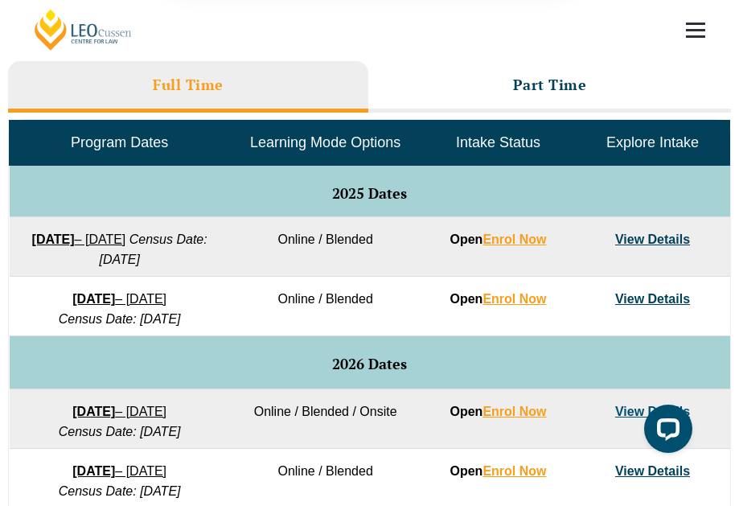
click at [422, 113] on button "Cancel" at bounding box center [425, 104] width 83 height 40
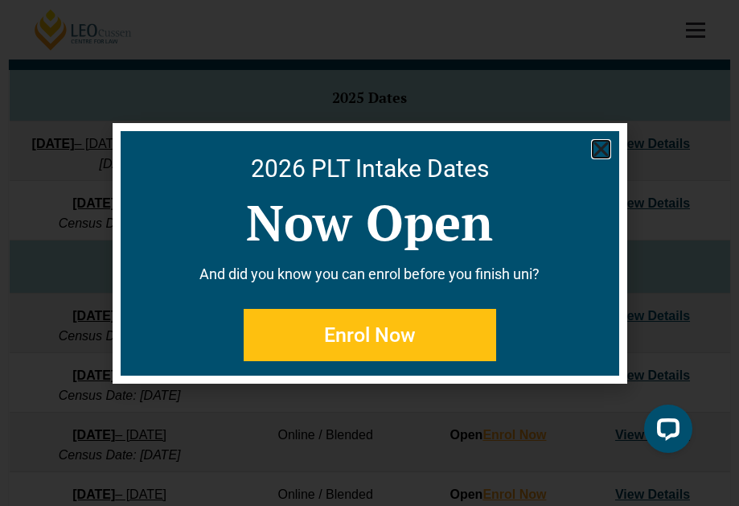
scroll to position [829, 0]
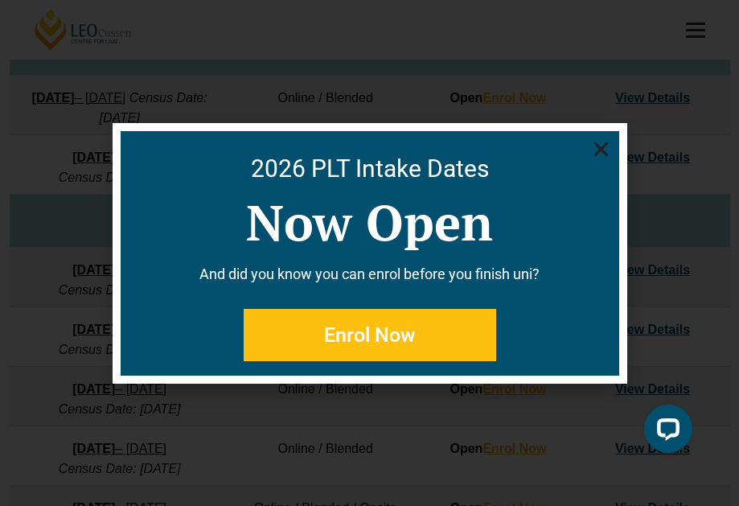
click at [607, 146] on icon "Close" at bounding box center [601, 149] width 20 height 20
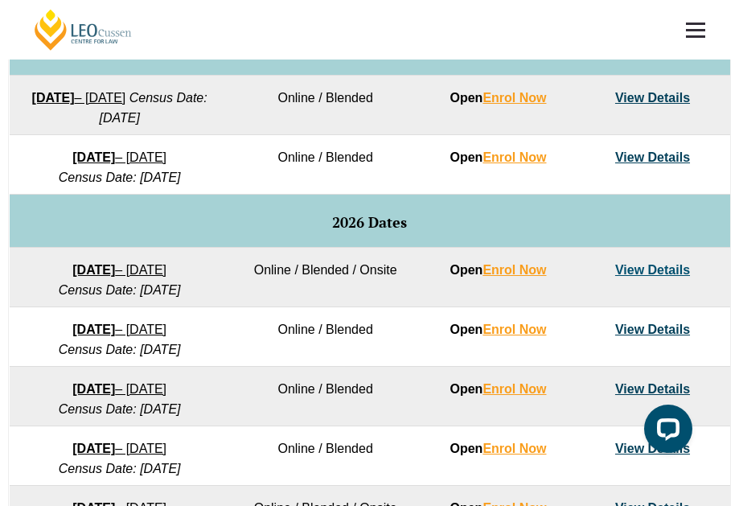
click at [641, 92] on link "View Details" at bounding box center [652, 98] width 75 height 14
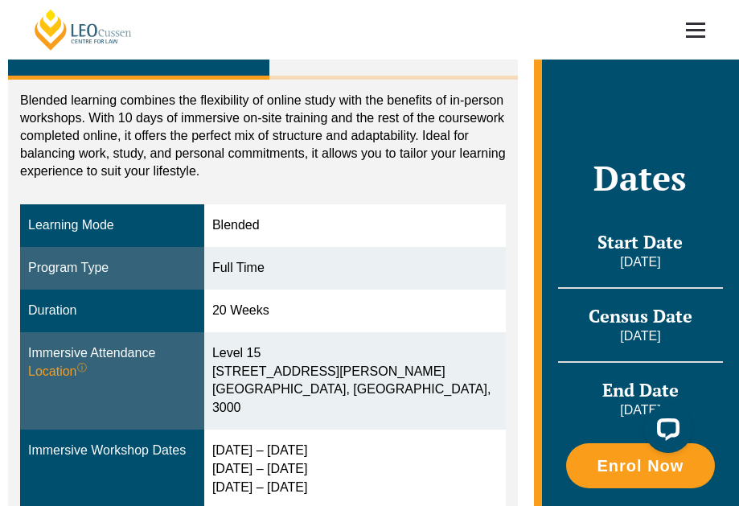
scroll to position [289, 0]
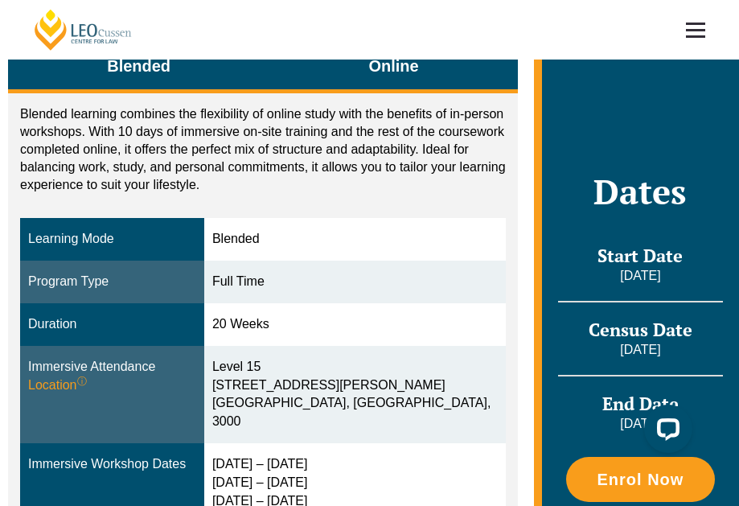
click at [371, 66] on span "Online" at bounding box center [393, 66] width 50 height 23
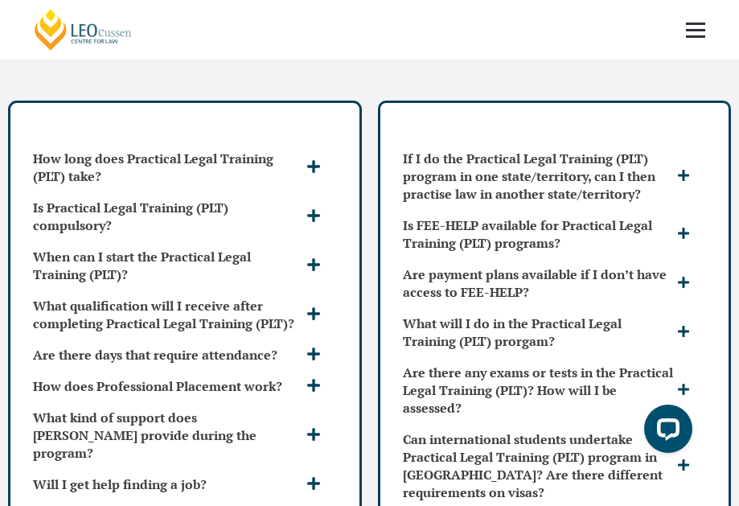
scroll to position [4323, 0]
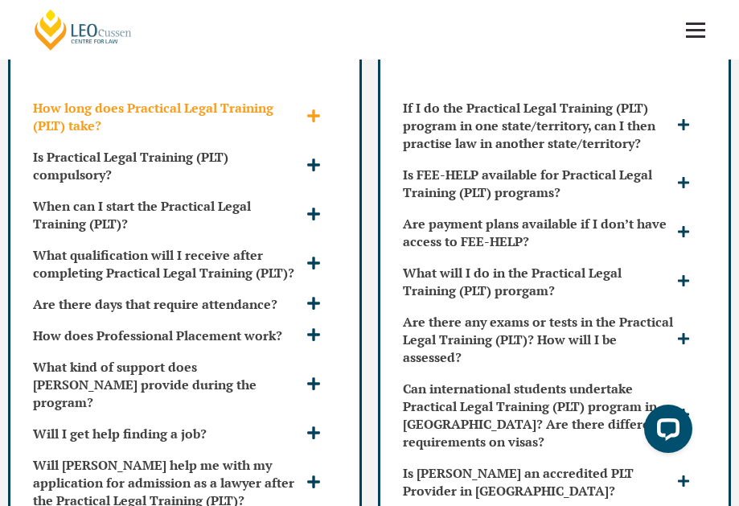
click at [306, 123] on icon at bounding box center [313, 116] width 14 height 14
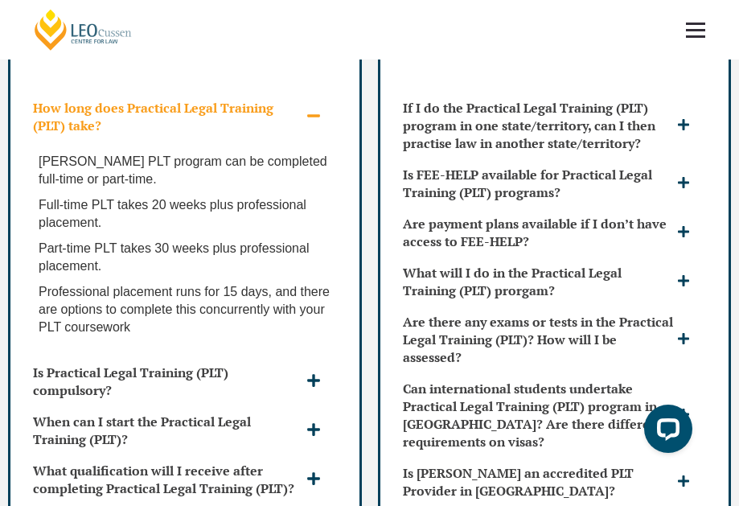
click at [306, 123] on icon at bounding box center [313, 116] width 14 height 14
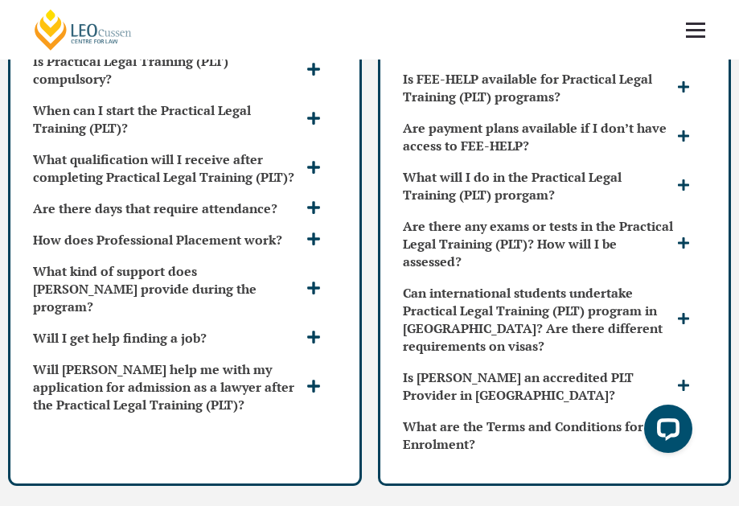
scroll to position [4417, 0]
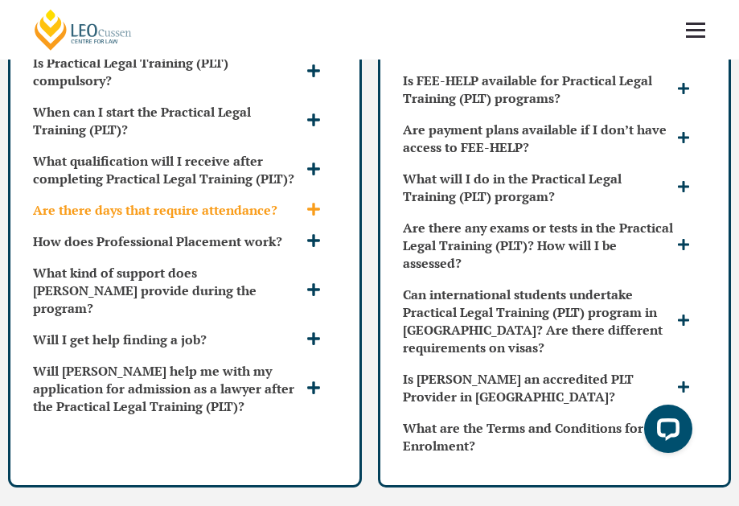
click at [330, 225] on div "Are there days that require attendance?" at bounding box center [185, 210] width 317 height 31
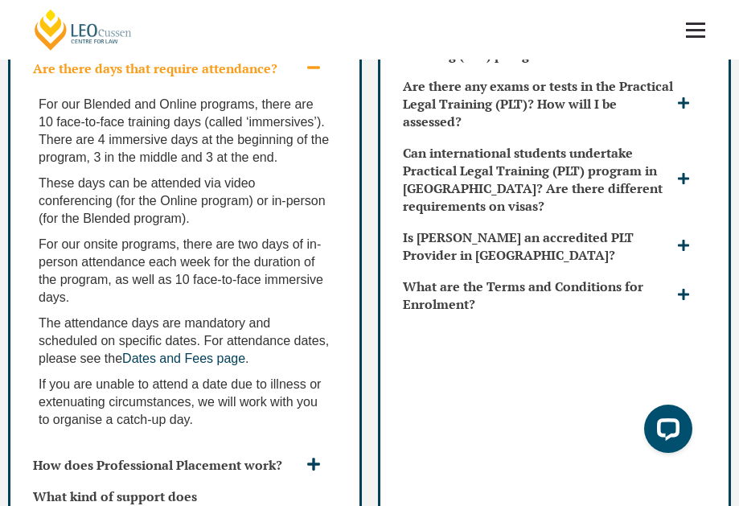
scroll to position [4543, 0]
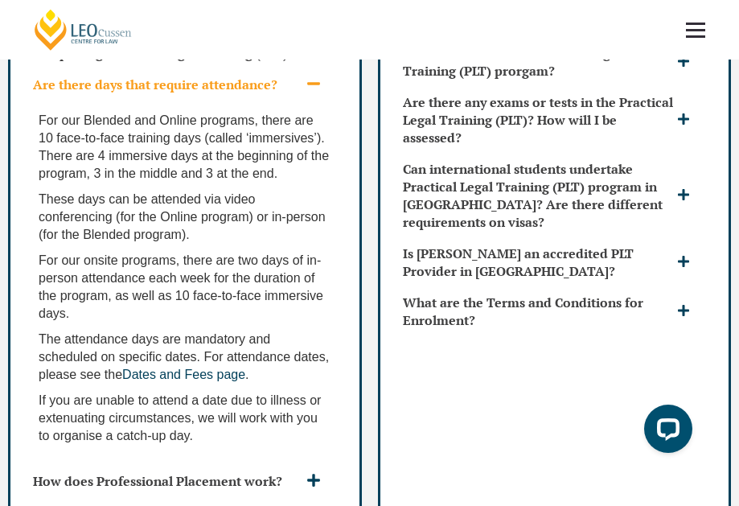
click at [314, 91] on icon at bounding box center [313, 83] width 14 height 14
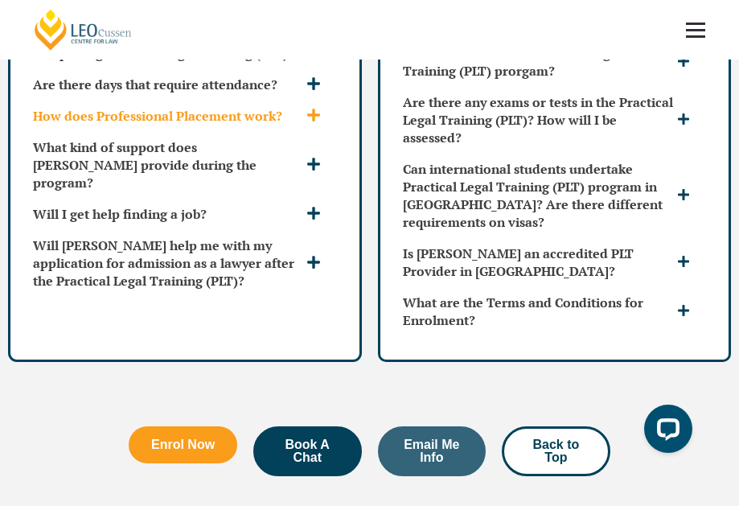
click at [317, 121] on icon at bounding box center [313, 115] width 13 height 13
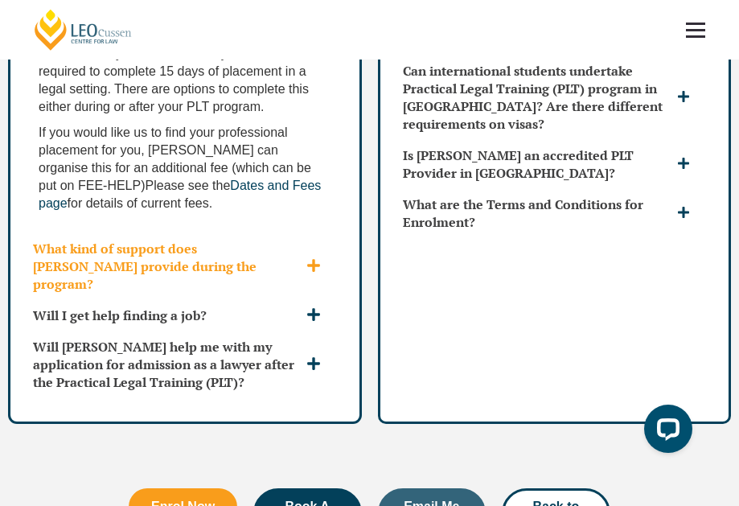
scroll to position [4642, 0]
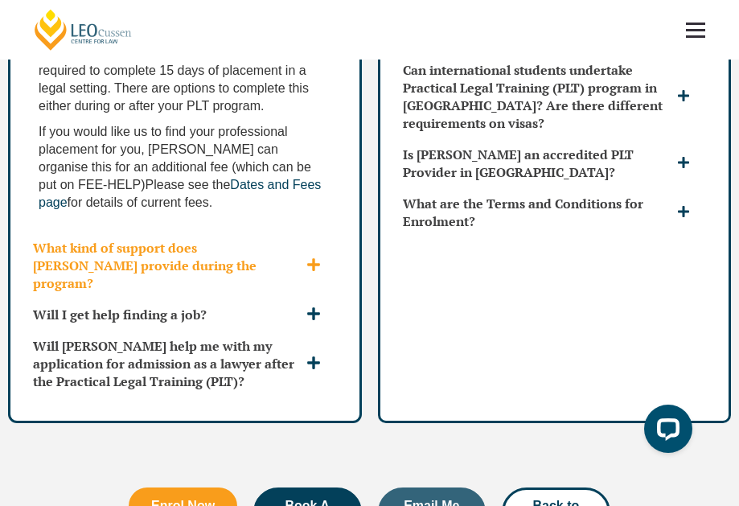
click at [310, 260] on div "What kind of support does Leo Cussen provide during the program?" at bounding box center [185, 265] width 317 height 66
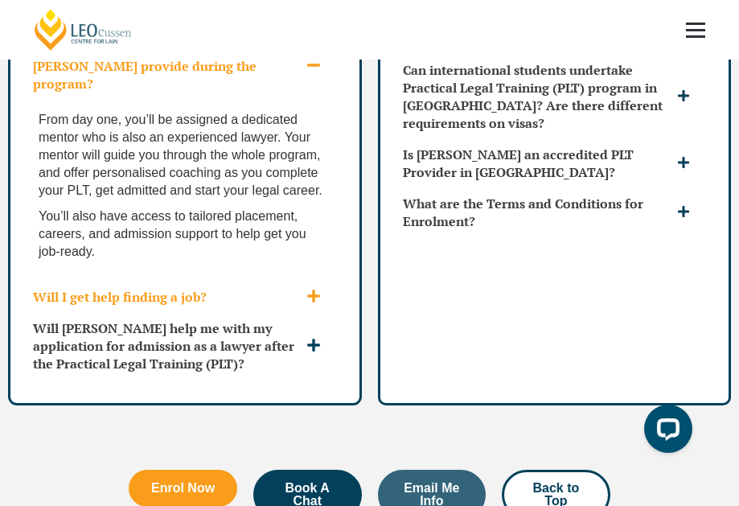
click at [311, 285] on div "Will I get help finding a job?" at bounding box center [185, 296] width 317 height 31
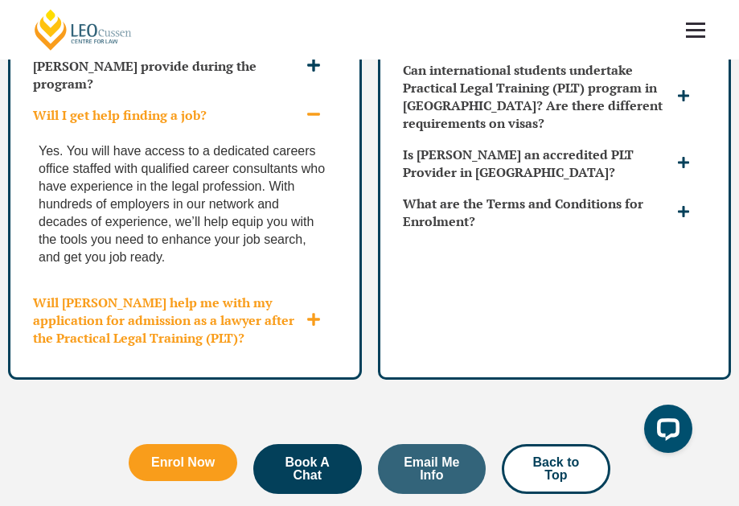
click at [315, 316] on icon at bounding box center [313, 319] width 14 height 14
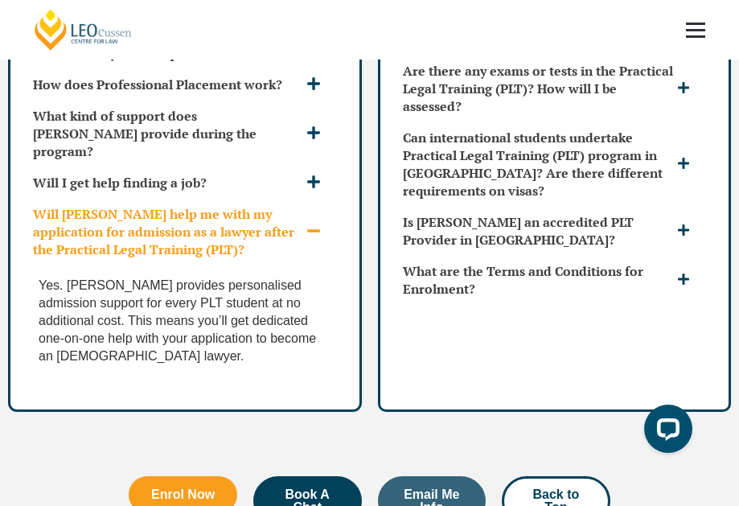
scroll to position [4553, 0]
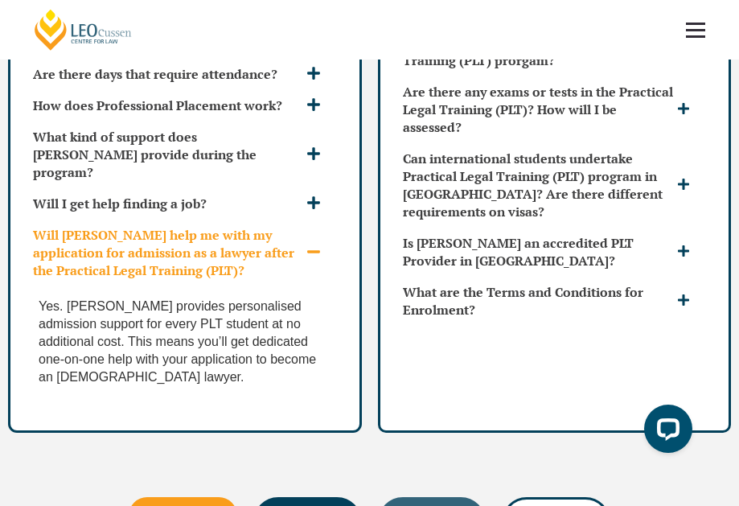
click at [318, 255] on icon at bounding box center [313, 251] width 14 height 14
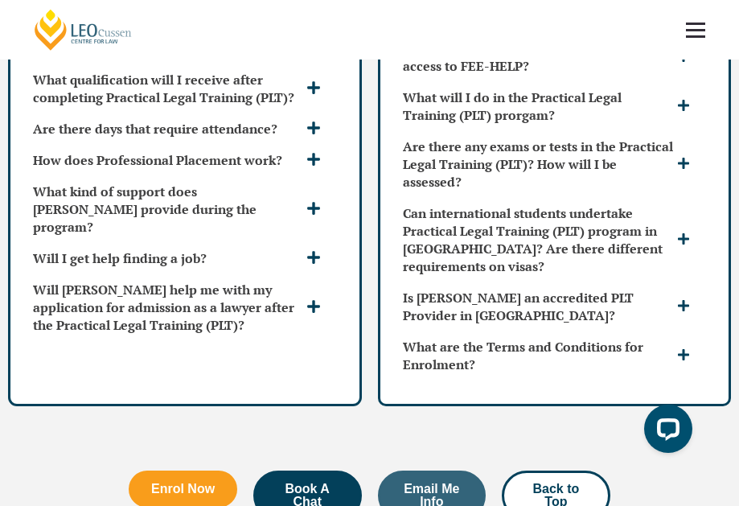
scroll to position [4499, 0]
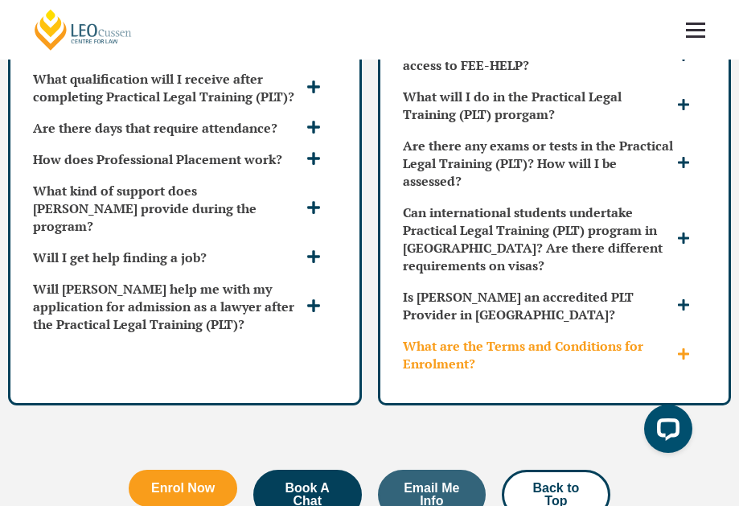
click at [486, 371] on h3 "What are the Terms and Conditions for Enrolment?" at bounding box center [538, 354] width 271 height 35
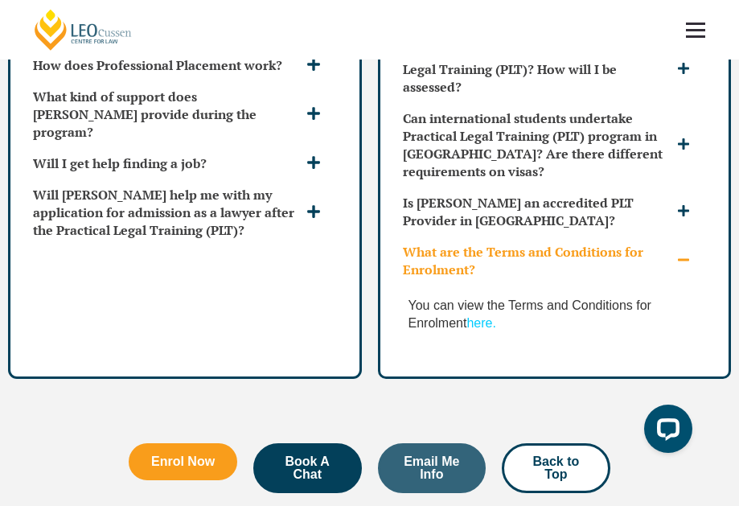
scroll to position [4594, 0]
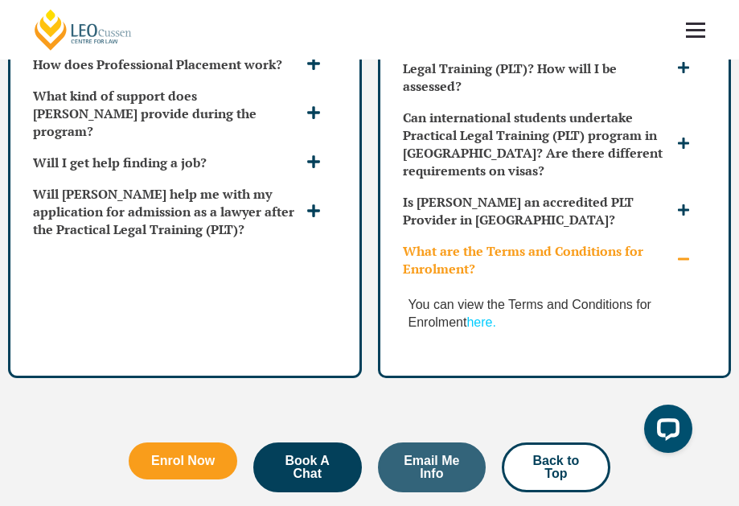
click at [477, 329] on link "here." at bounding box center [480, 322] width 29 height 14
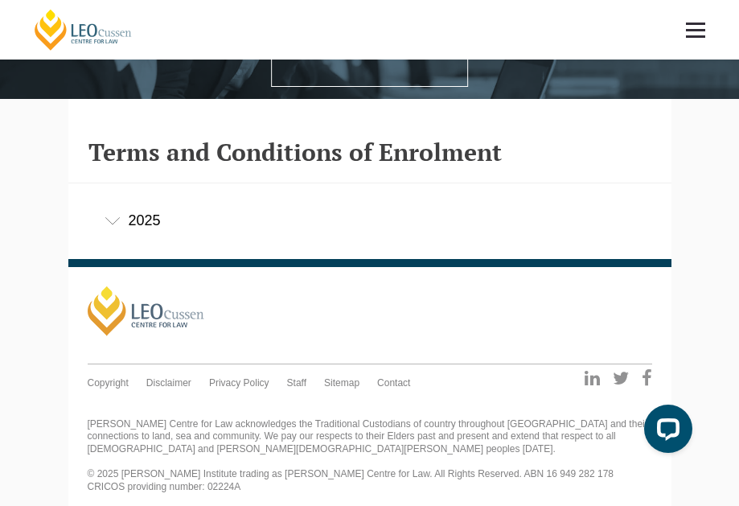
scroll to position [201, 0]
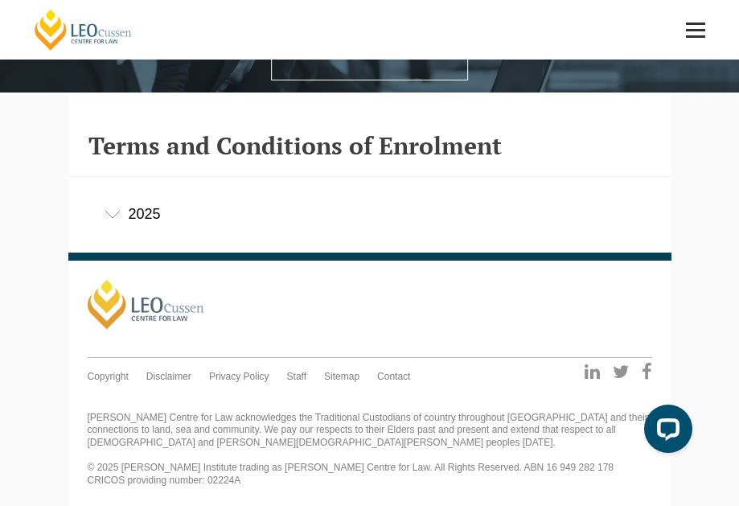
click at [132, 231] on div "2025" at bounding box center [369, 214] width 603 height 75
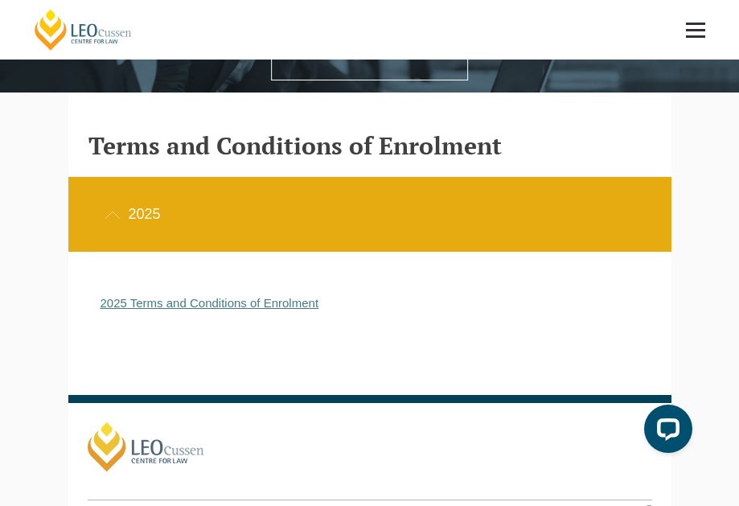
click at [118, 304] on link "2025 Terms and Conditions of Enrolment" at bounding box center [210, 303] width 219 height 14
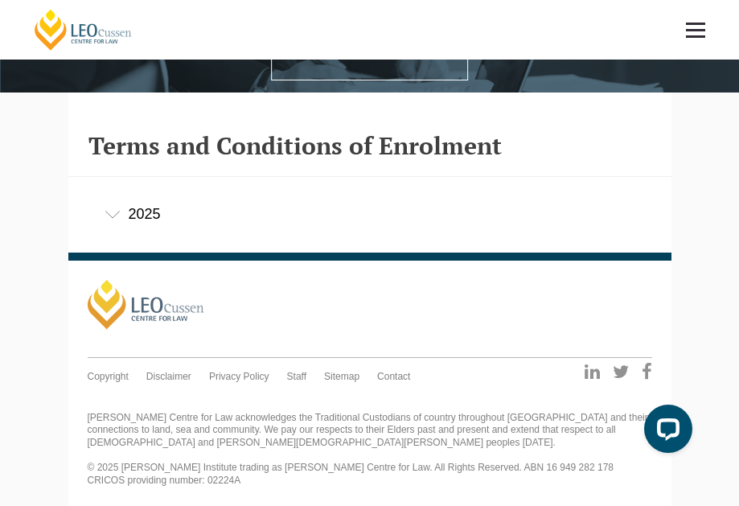
click at [44, 326] on div "[PERSON_NAME] Centre for Law Search here Practical Legal Training Our Practical…" at bounding box center [369, 152] width 739 height 707
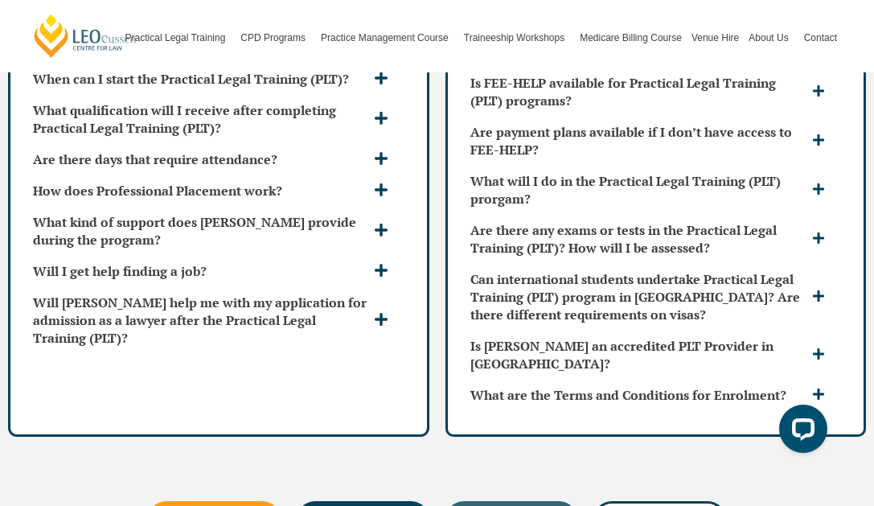
scroll to position [4479, 0]
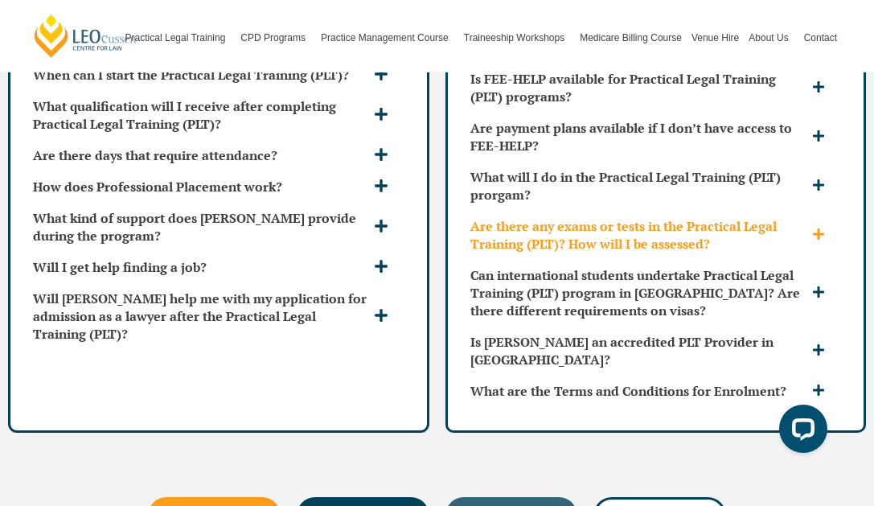
click at [738, 250] on div "Are there any exams or tests in the Practical Legal Training (PLT)? How will I …" at bounding box center [656, 235] width 384 height 48
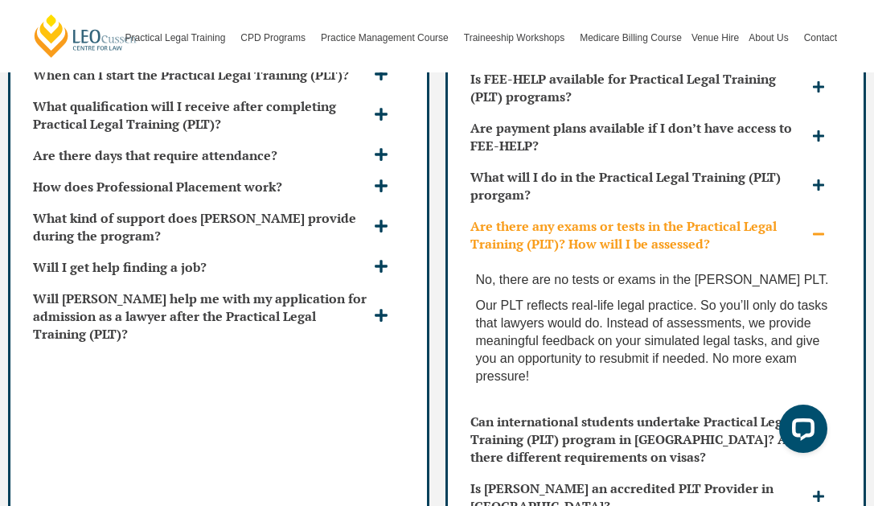
click at [738, 243] on div "Are there any exams or tests in the Practical Legal Training (PLT)? How will I …" at bounding box center [656, 235] width 384 height 48
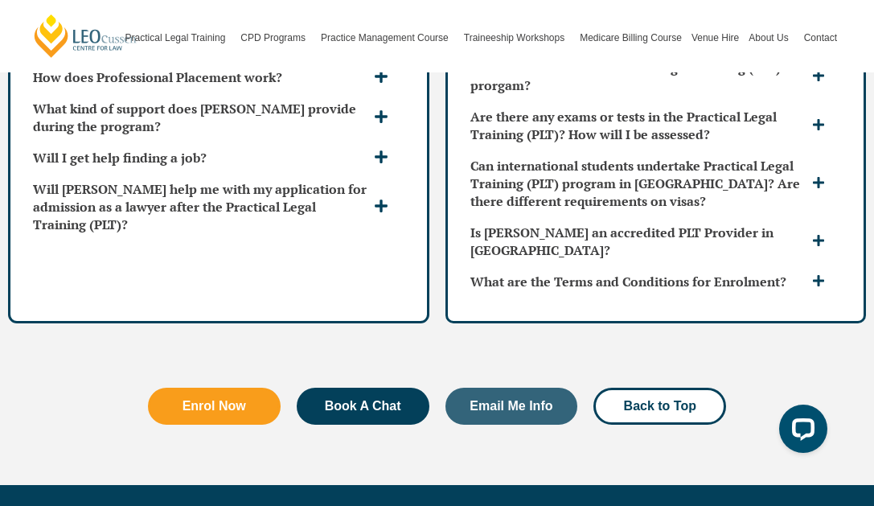
scroll to position [4498, 0]
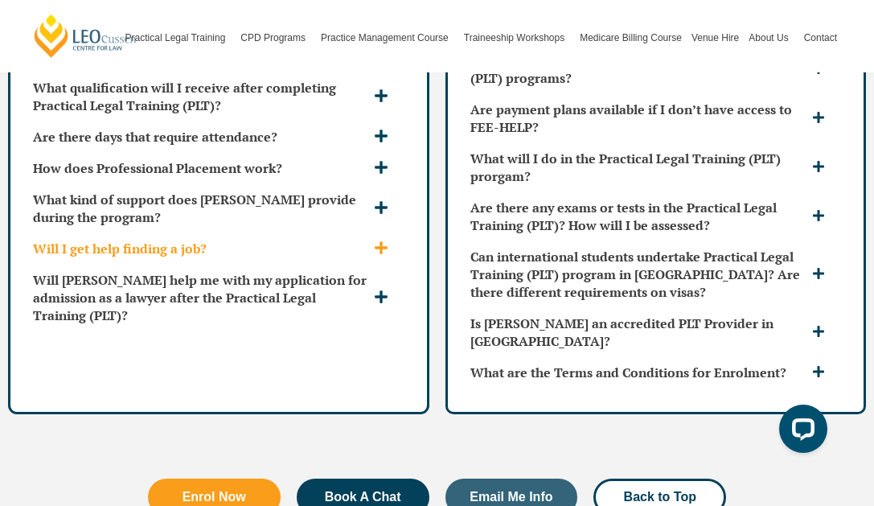
click at [389, 252] on span at bounding box center [383, 248] width 27 height 17
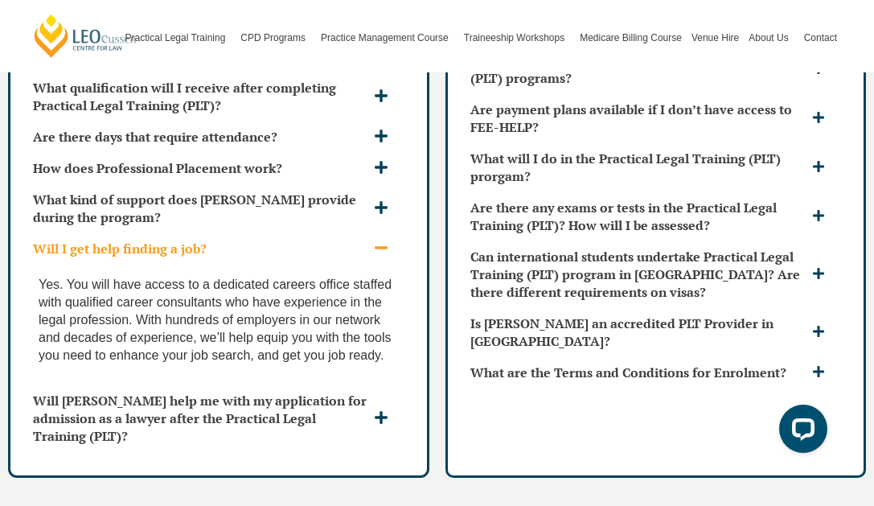
click at [389, 252] on span at bounding box center [383, 248] width 27 height 17
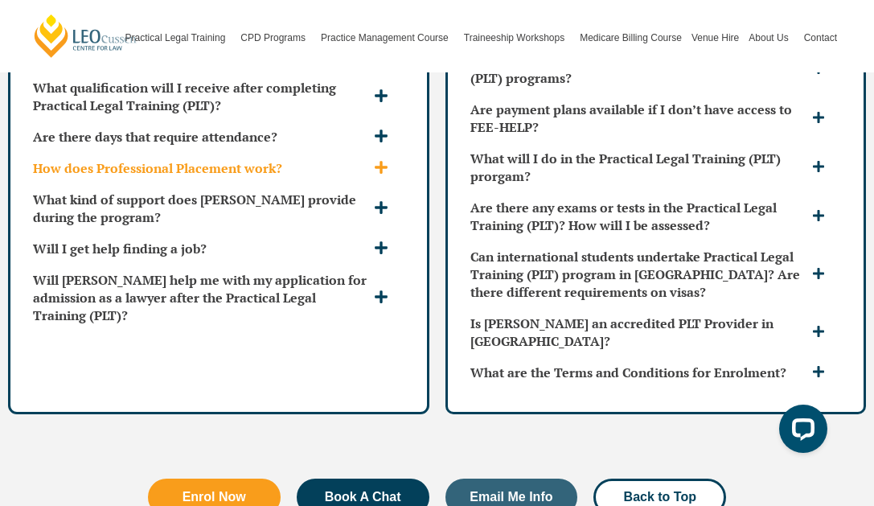
click at [374, 171] on icon at bounding box center [381, 167] width 14 height 14
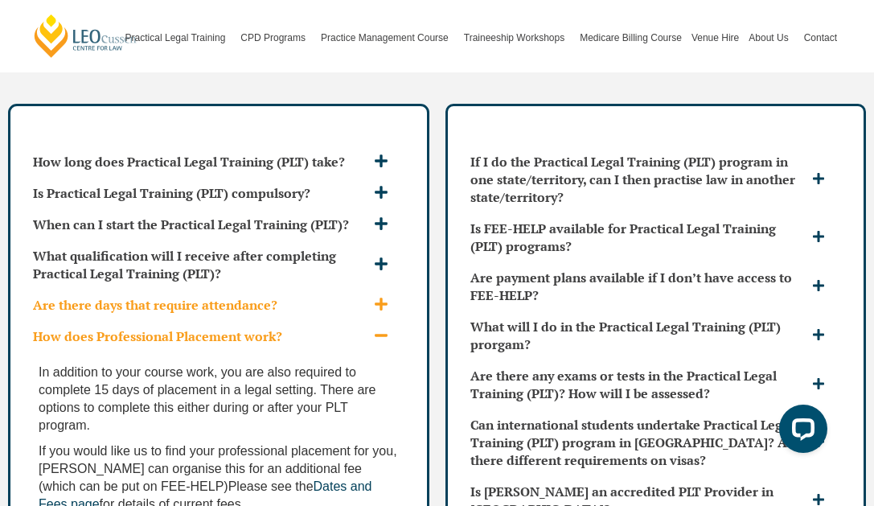
scroll to position [4322, 0]
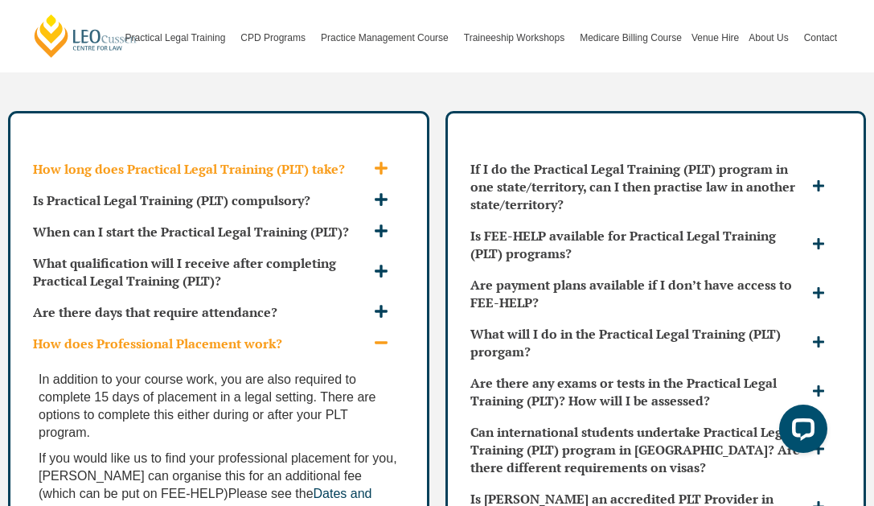
click at [380, 172] on icon at bounding box center [381, 168] width 13 height 13
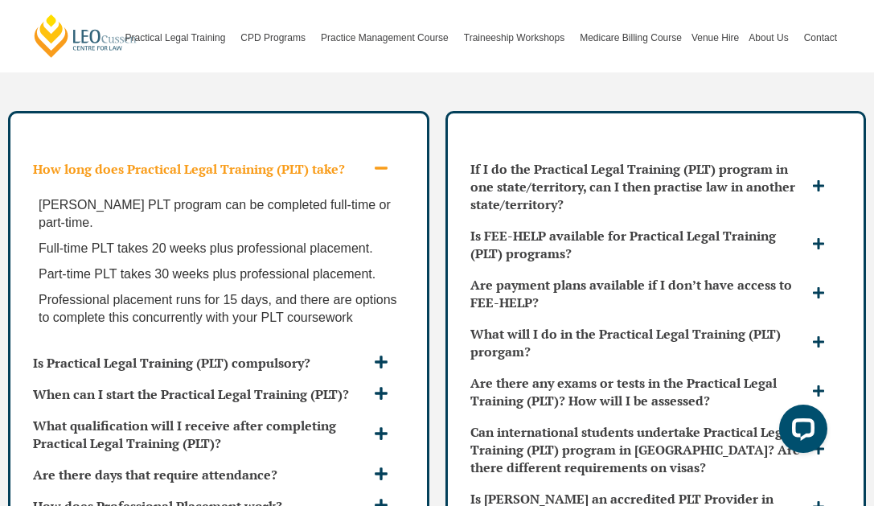
click at [380, 171] on icon at bounding box center [381, 168] width 14 height 14
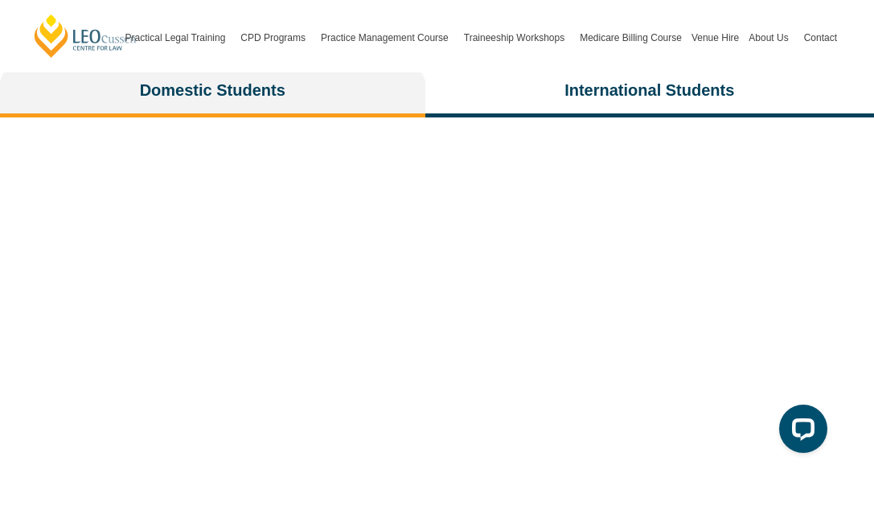
scroll to position [3364, 0]
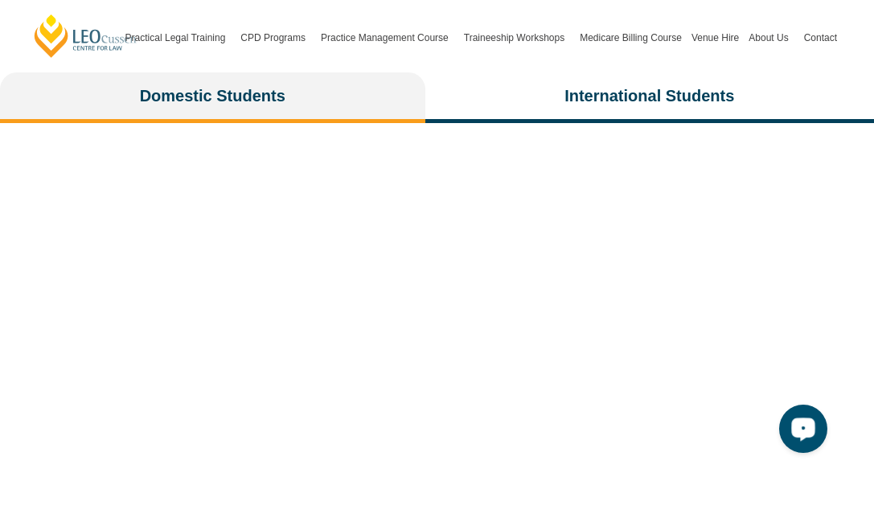
click at [738, 423] on icon "Open LiveChat chat widget" at bounding box center [803, 428] width 15 height 10
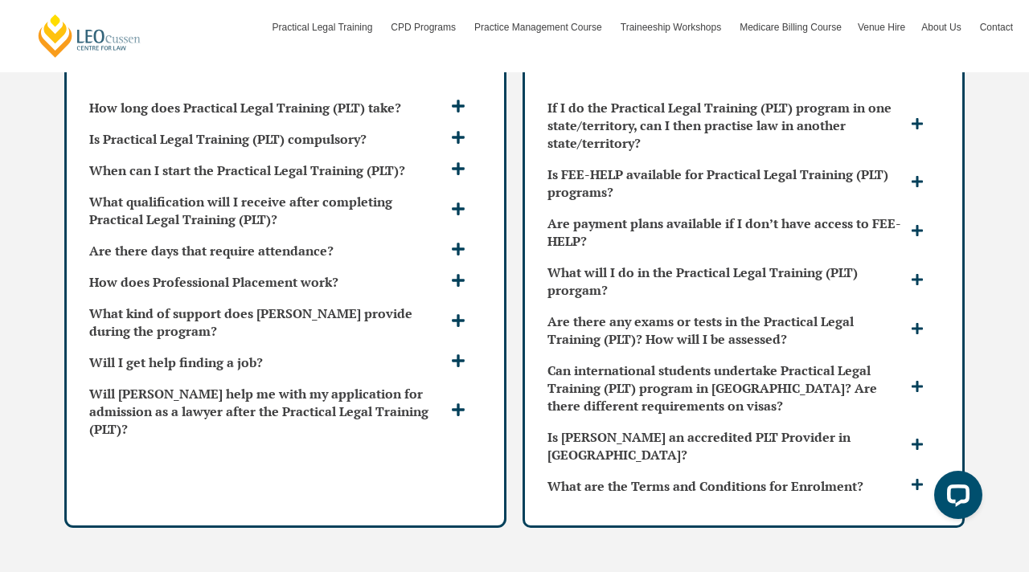
scroll to position [4326, 0]
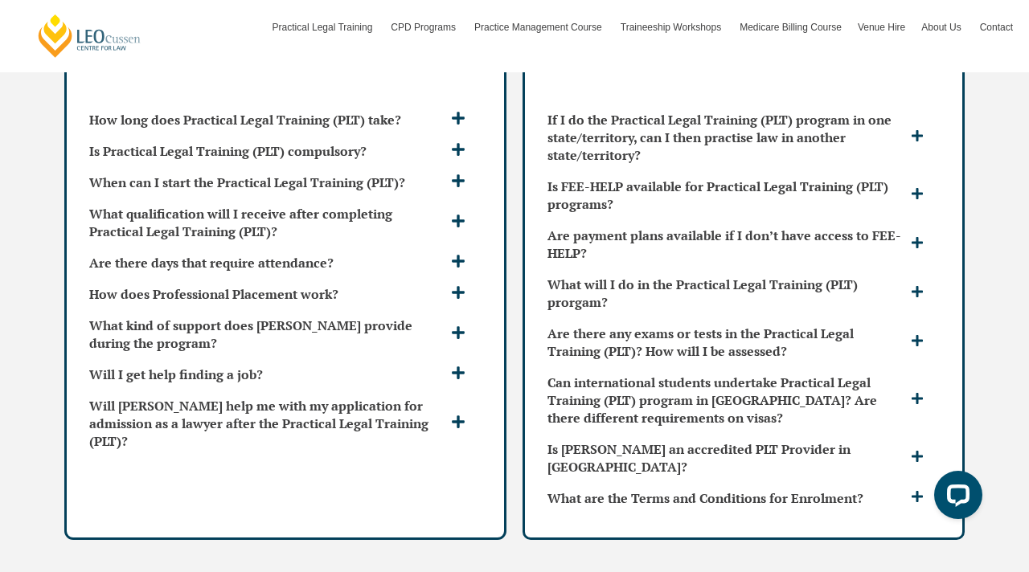
drag, startPoint x: 1028, startPoint y: 383, endPoint x: 1028, endPoint y: 450, distance: 67.5
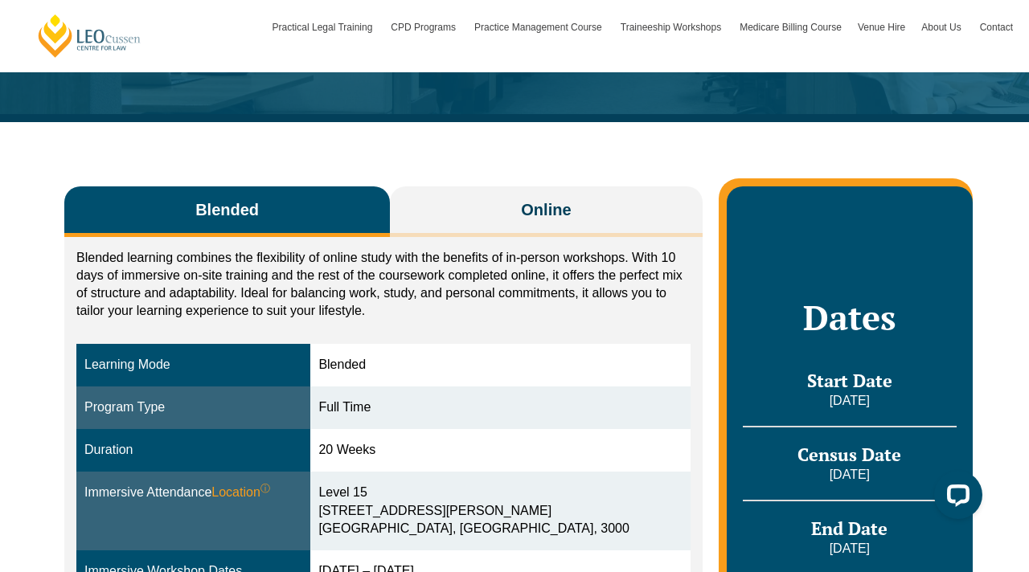
scroll to position [203, 0]
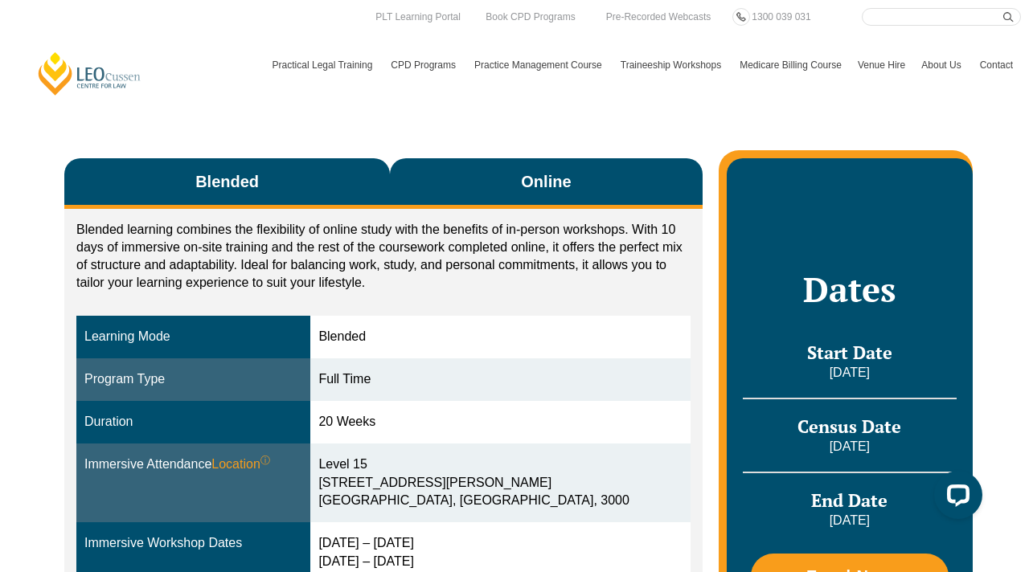
click at [530, 162] on button "Online" at bounding box center [546, 183] width 313 height 51
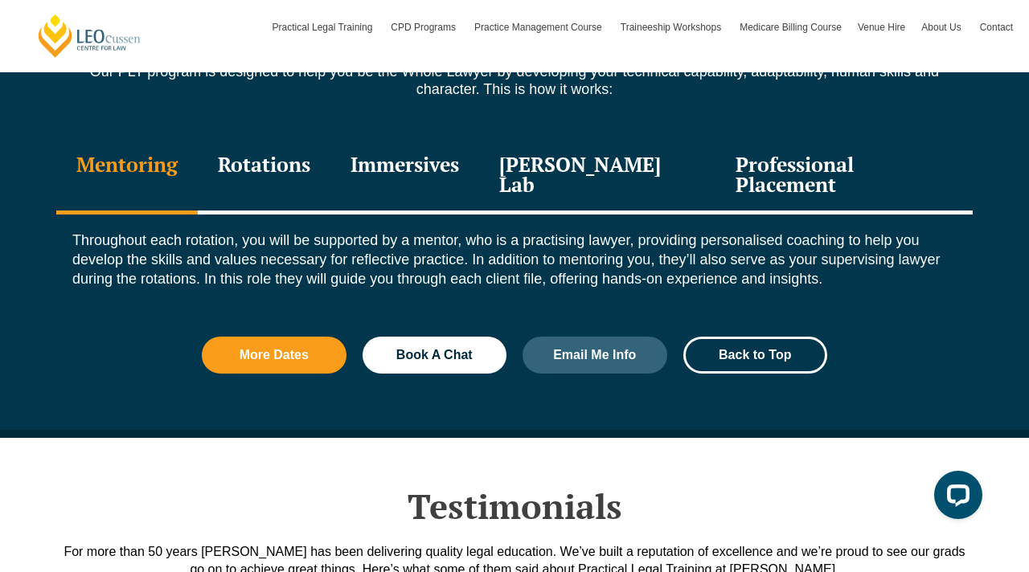
scroll to position [1820, 0]
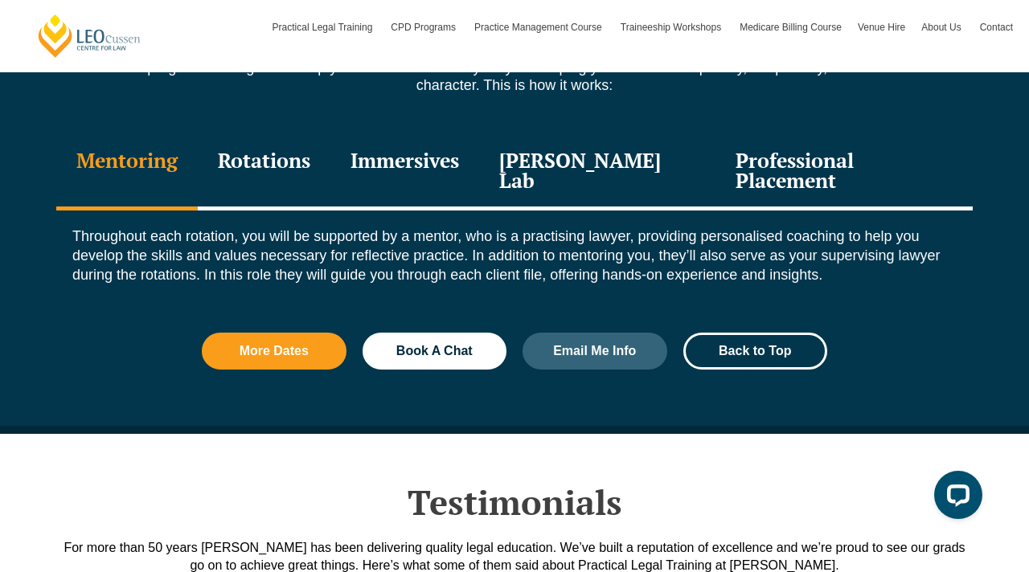
click at [285, 177] on div "Rotations" at bounding box center [264, 172] width 133 height 76
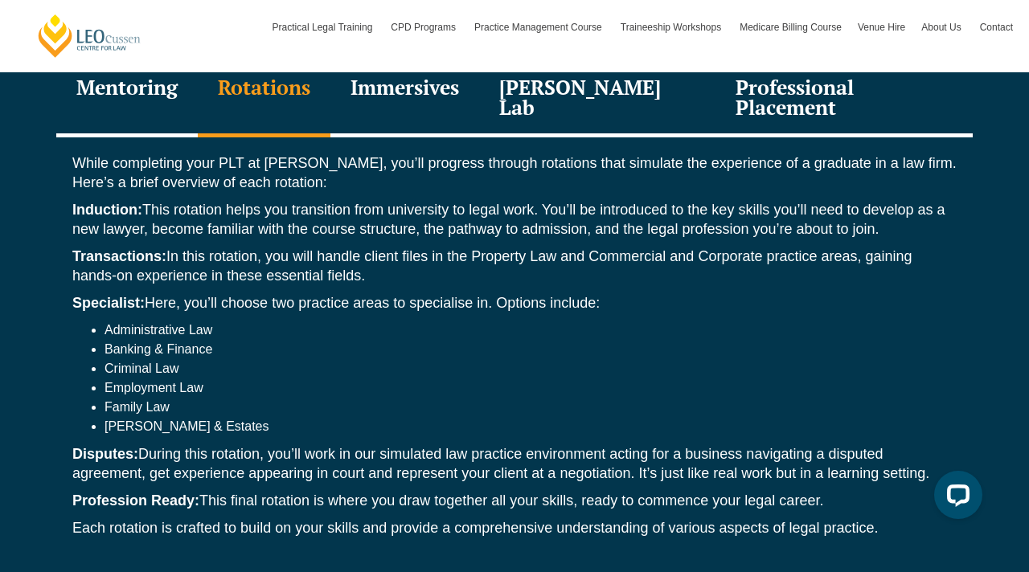
scroll to position [1895, 0]
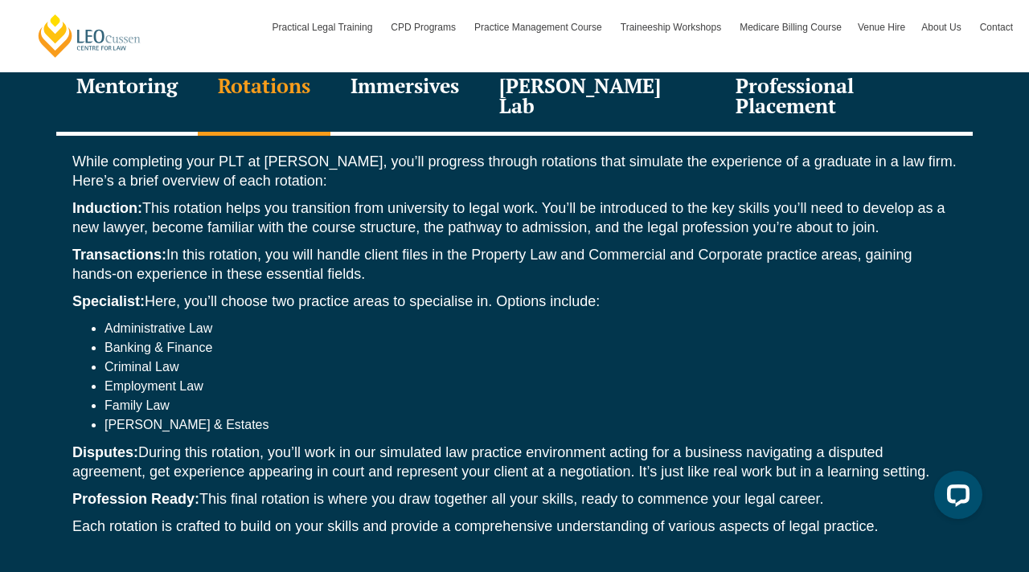
click at [441, 99] on div "Immersives" at bounding box center [404, 97] width 149 height 76
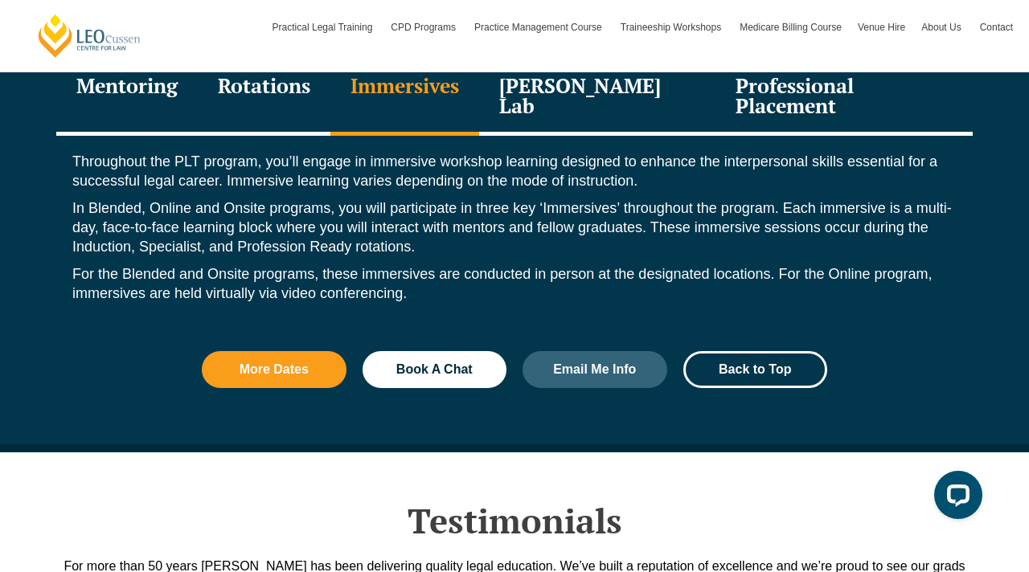
click at [576, 92] on div "Leo Justice Lab" at bounding box center [597, 97] width 236 height 76
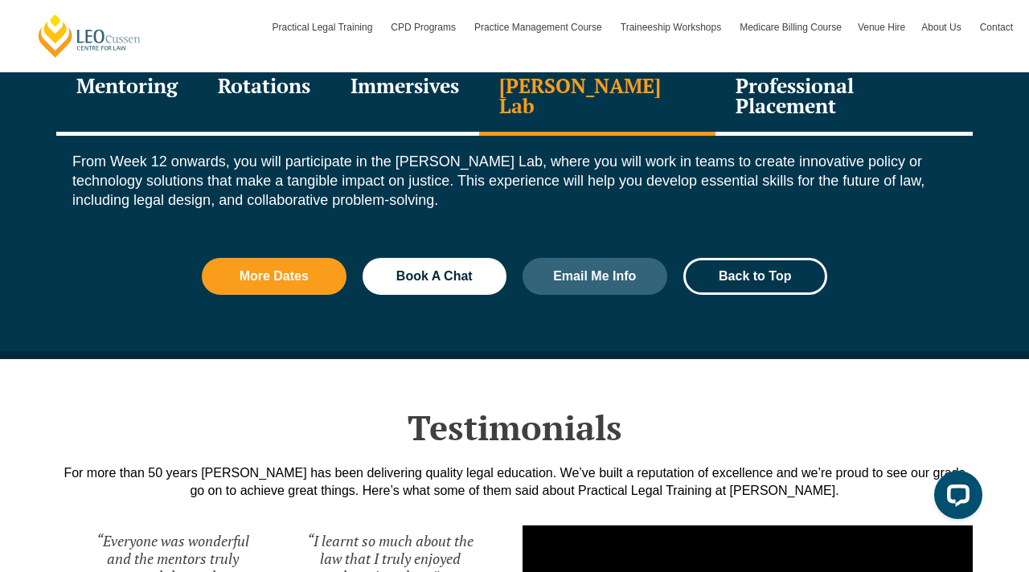
click at [738, 81] on div "Professional Placement" at bounding box center [844, 97] width 257 height 76
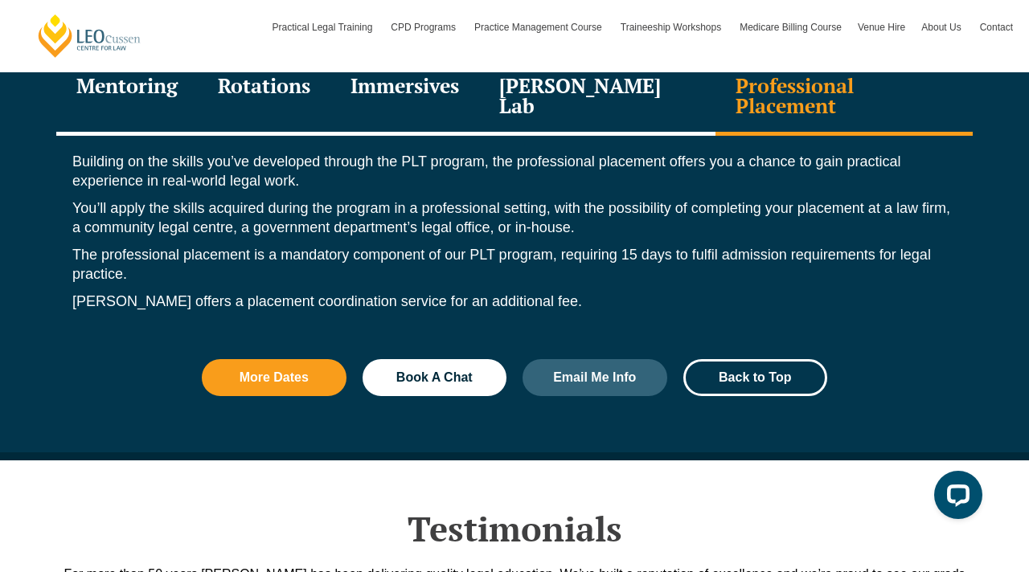
click at [168, 95] on div "Mentoring" at bounding box center [127, 97] width 142 height 76
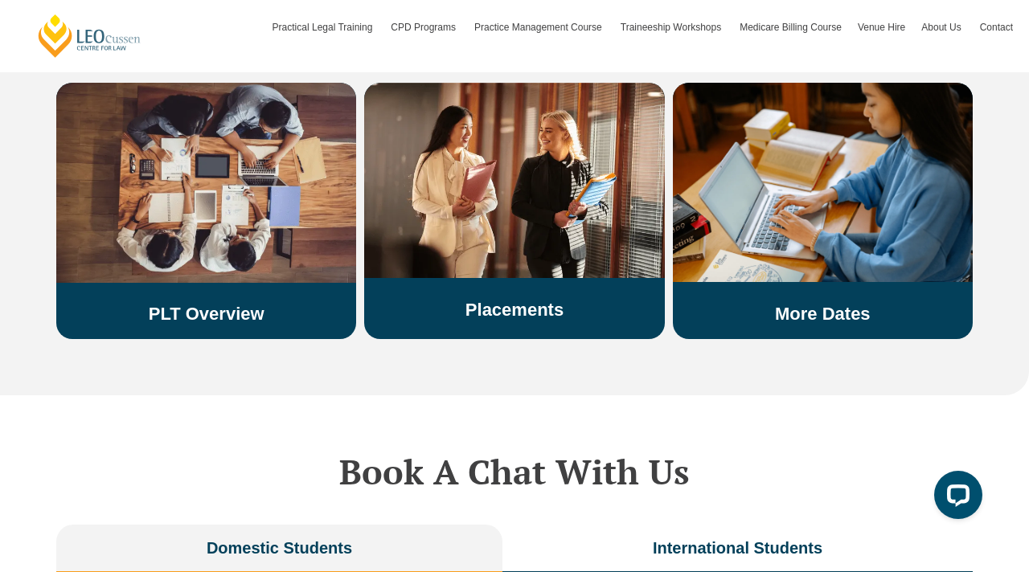
scroll to position [2865, 0]
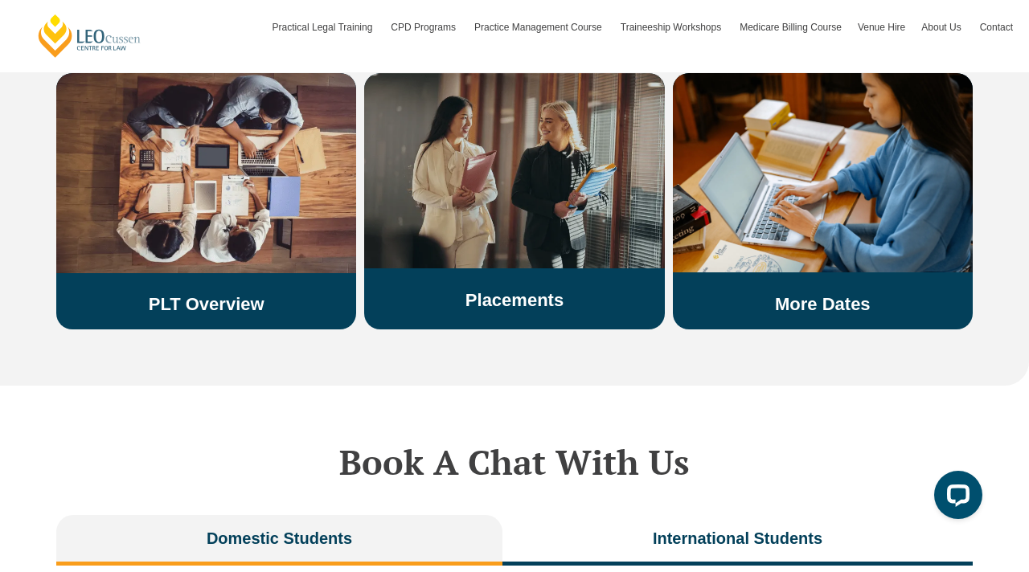
click at [442, 180] on img at bounding box center [514, 170] width 300 height 195
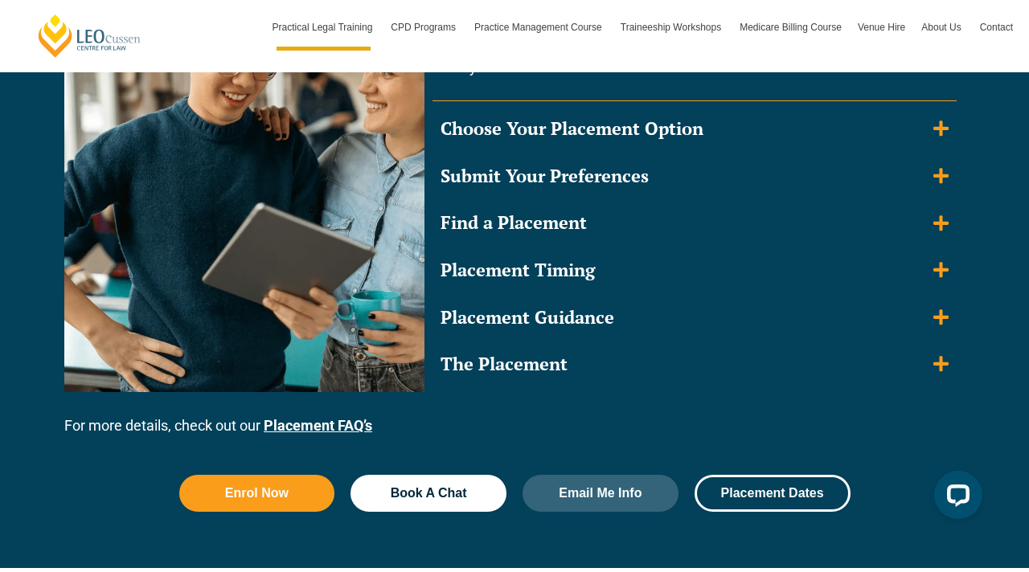
scroll to position [1648, 0]
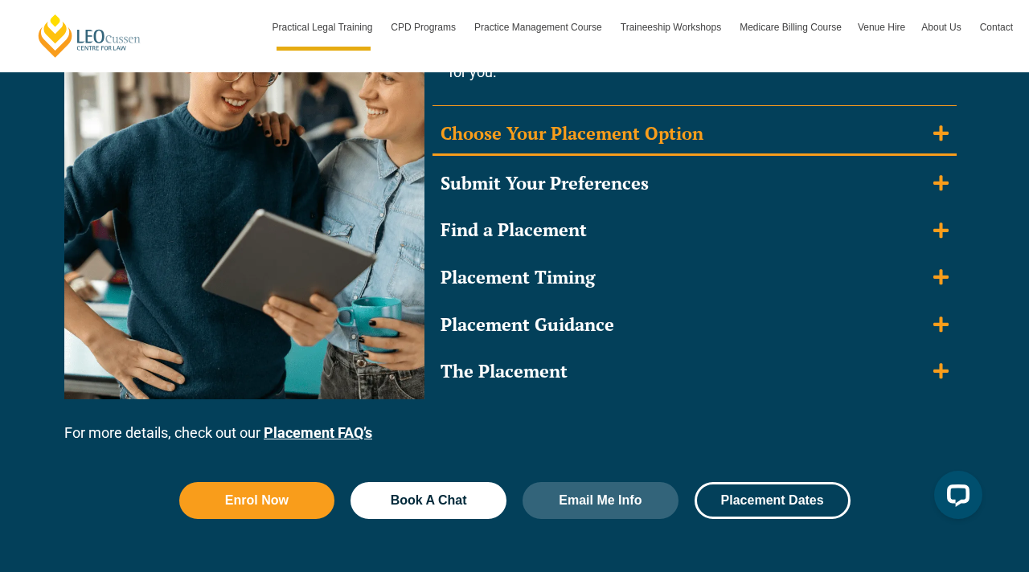
click at [933, 142] on summary "Choose Your Placement Option" at bounding box center [695, 135] width 524 height 42
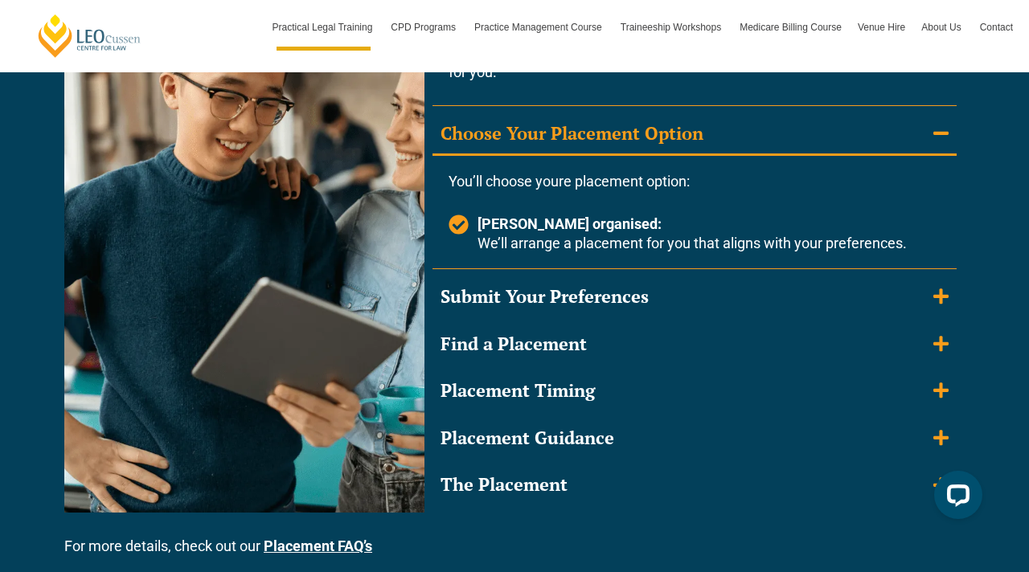
click at [933, 141] on icon "Accordion. Open links with Enter or Space, close with Escape, and navigate with…" at bounding box center [940, 134] width 15 height 18
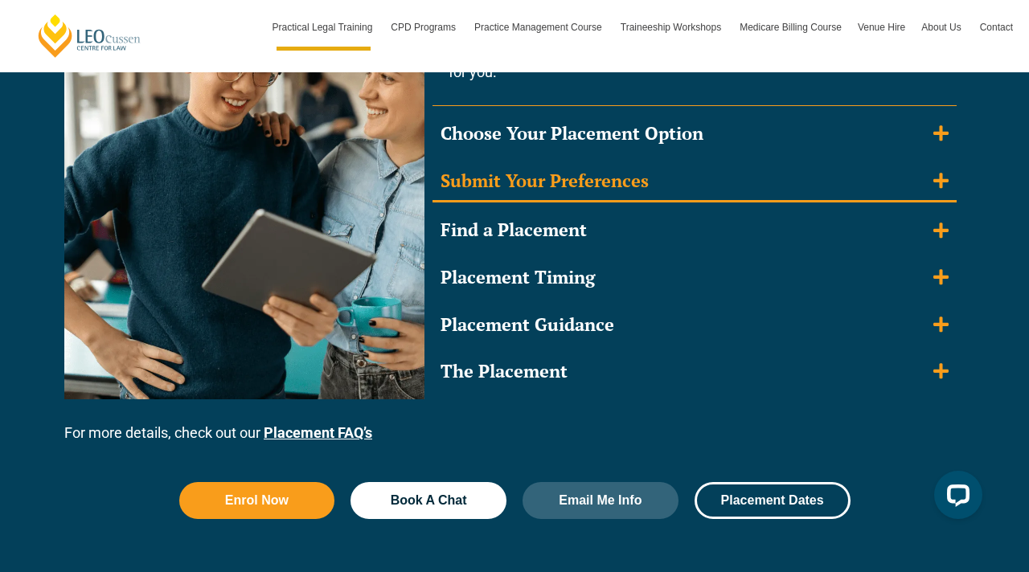
click at [945, 179] on icon "Accordion. Open links with Enter or Space, close with Escape, and navigate with…" at bounding box center [940, 180] width 15 height 15
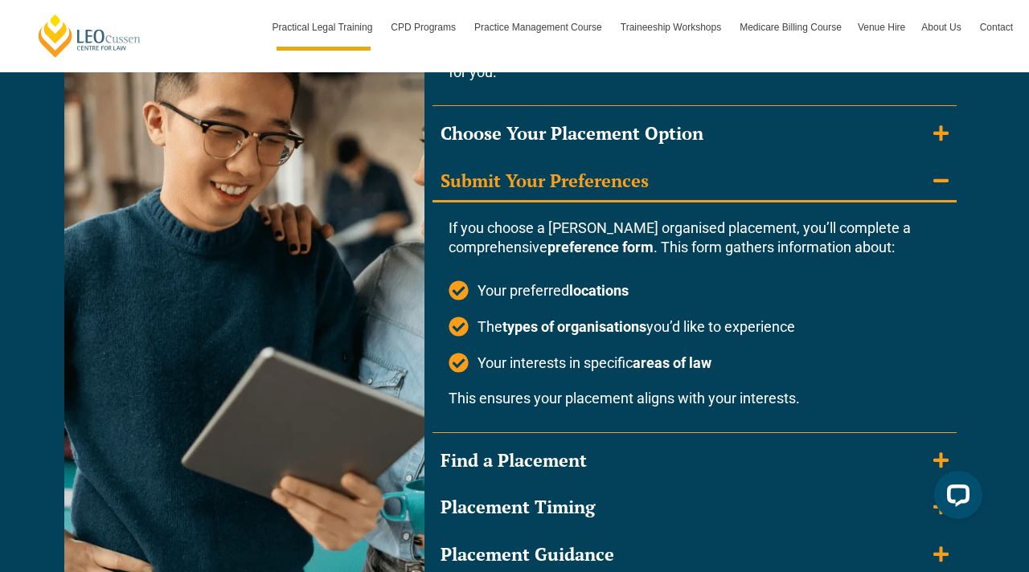
click at [945, 179] on icon "Accordion. Open links with Enter or Space, close with Escape, and navigate with…" at bounding box center [940, 180] width 15 height 3
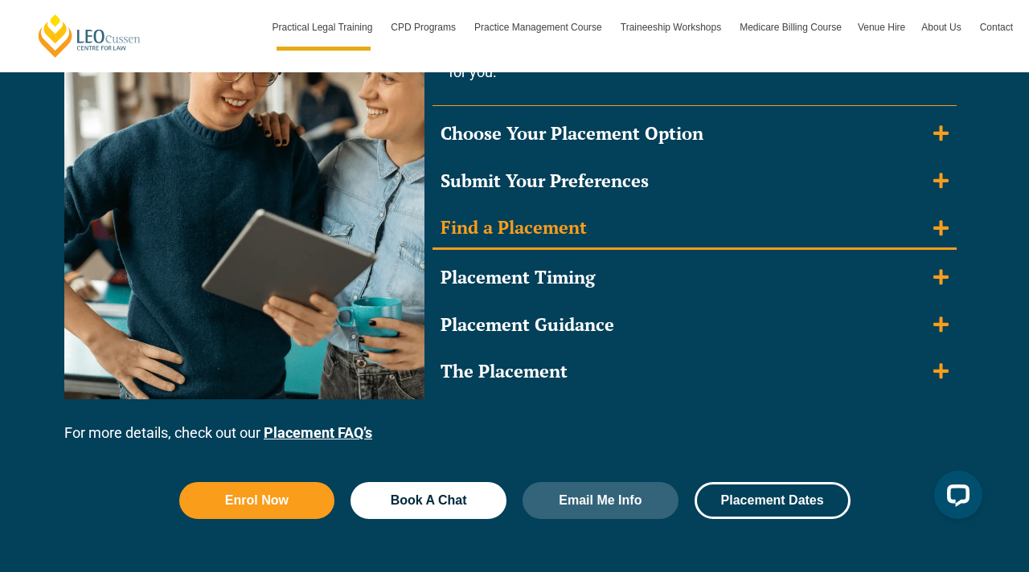
click at [954, 229] on summary "Find a Placement" at bounding box center [695, 229] width 524 height 42
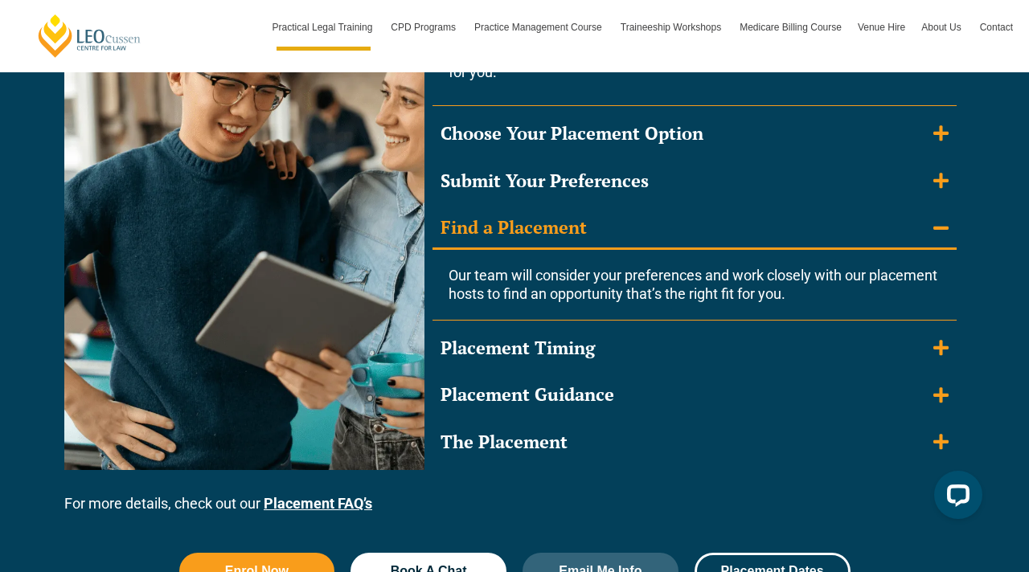
click at [950, 229] on summary "Find a Placement" at bounding box center [695, 229] width 524 height 42
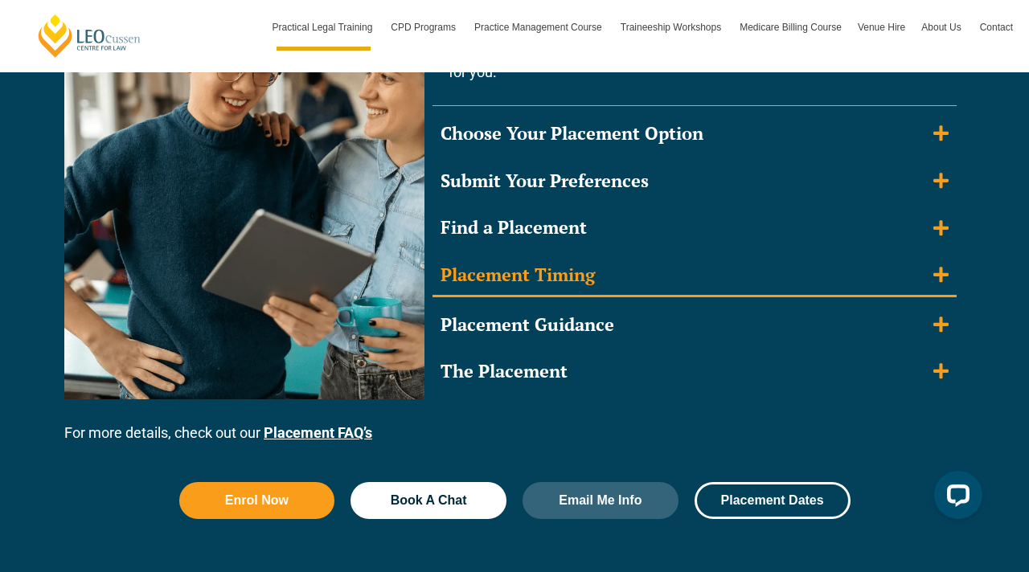
click at [946, 262] on summary "Placement Timing" at bounding box center [695, 277] width 524 height 42
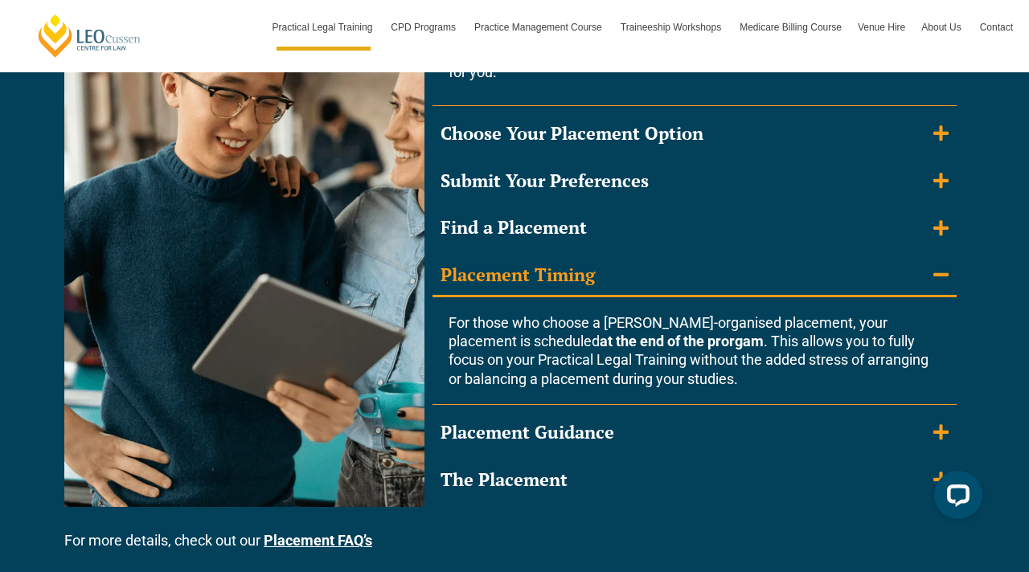
click at [946, 262] on summary "Placement Timing" at bounding box center [695, 277] width 524 height 42
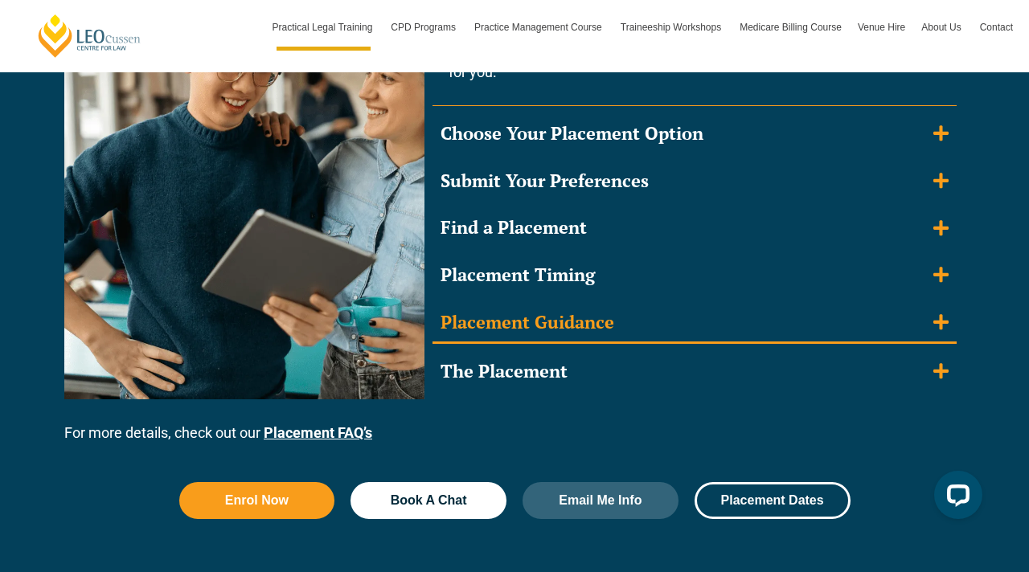
click at [955, 317] on summary "Placement Guidance" at bounding box center [695, 324] width 524 height 42
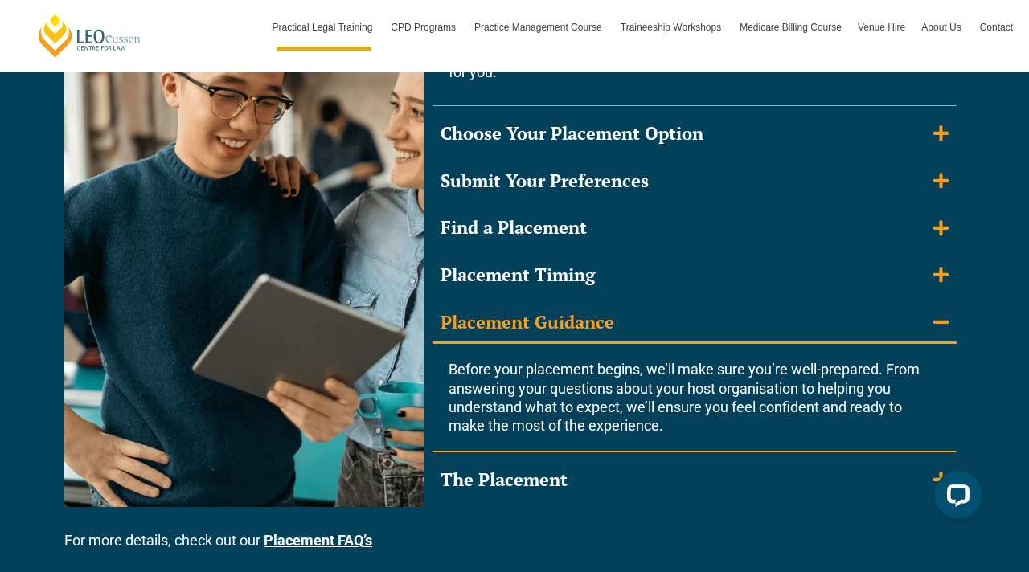
click at [955, 317] on summary "Placement Guidance" at bounding box center [695, 324] width 524 height 42
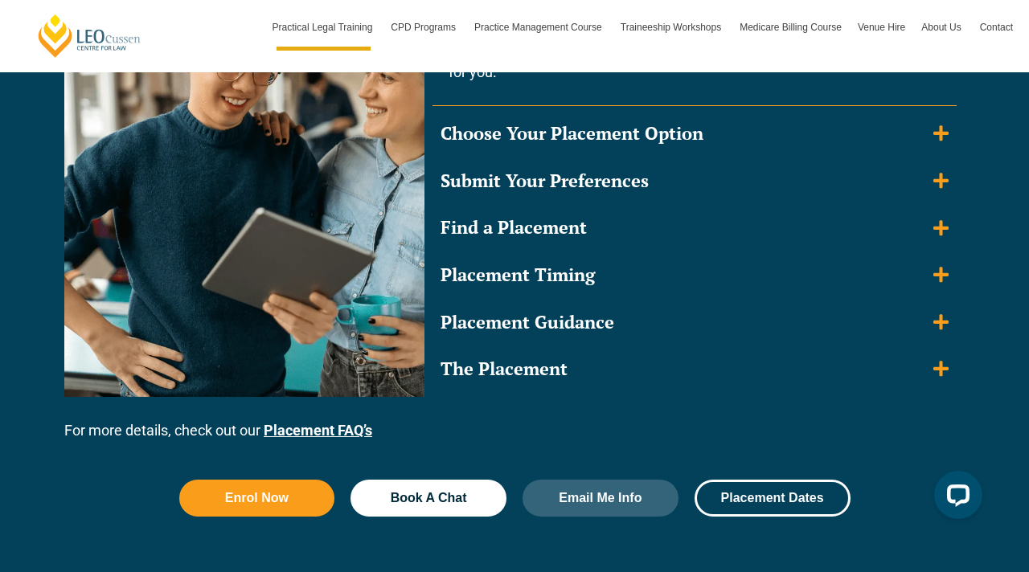
click at [957, 367] on div "Meet the Placement Team Within the first few weeks of your program, you’ll meet…" at bounding box center [695, 159] width 540 height 475
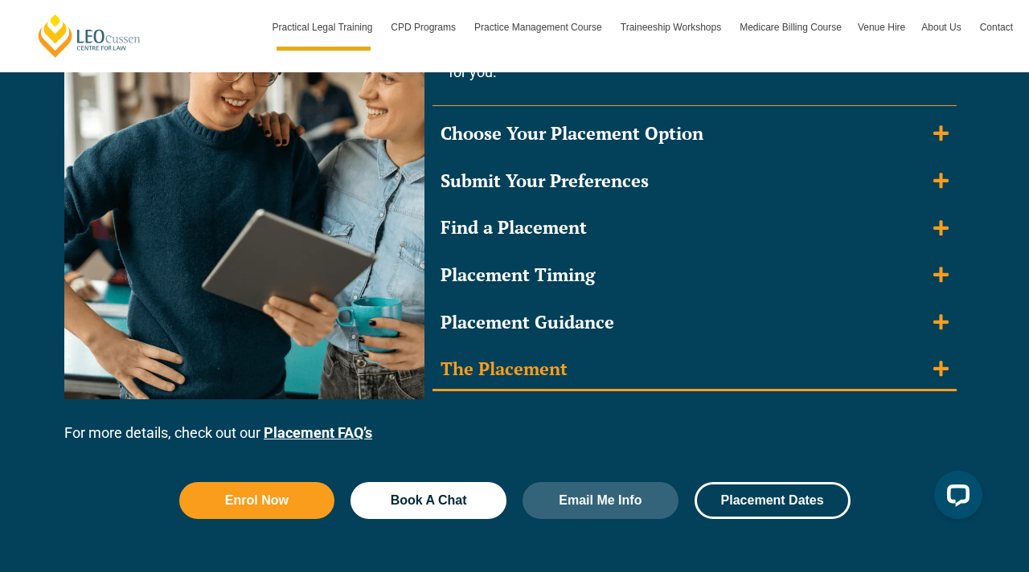
click at [934, 363] on icon "Accordion. Open links with Enter or Space, close with Escape, and navigate with…" at bounding box center [940, 369] width 15 height 18
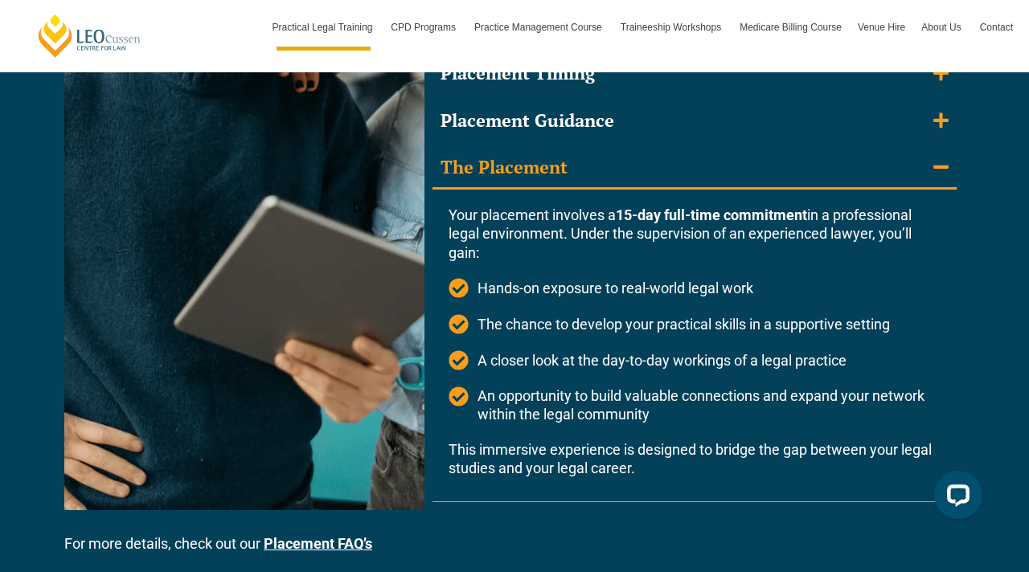
scroll to position [1848, 0]
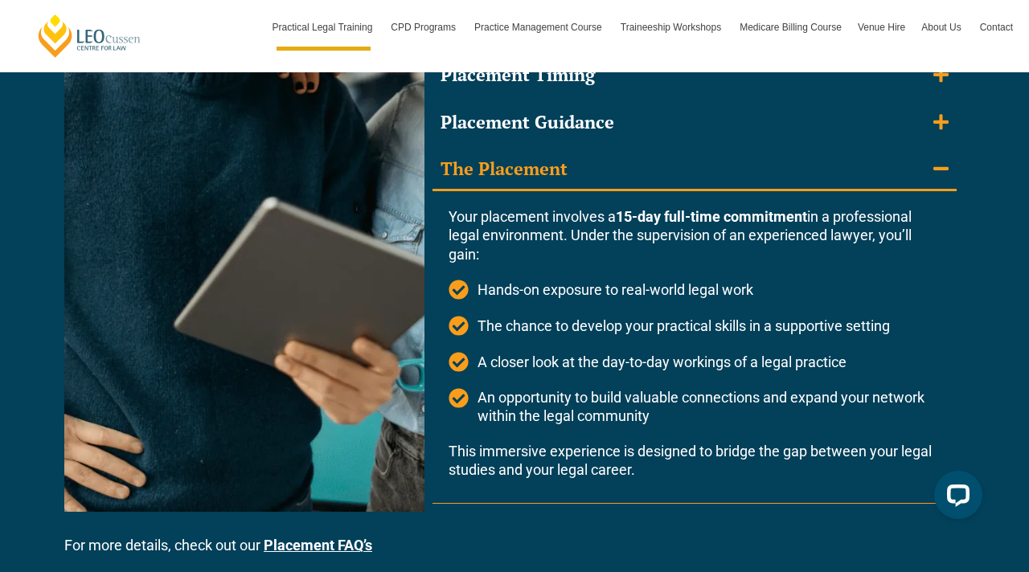
click at [946, 174] on icon "Accordion. Open links with Enter or Space, close with Escape, and navigate with…" at bounding box center [940, 169] width 15 height 18
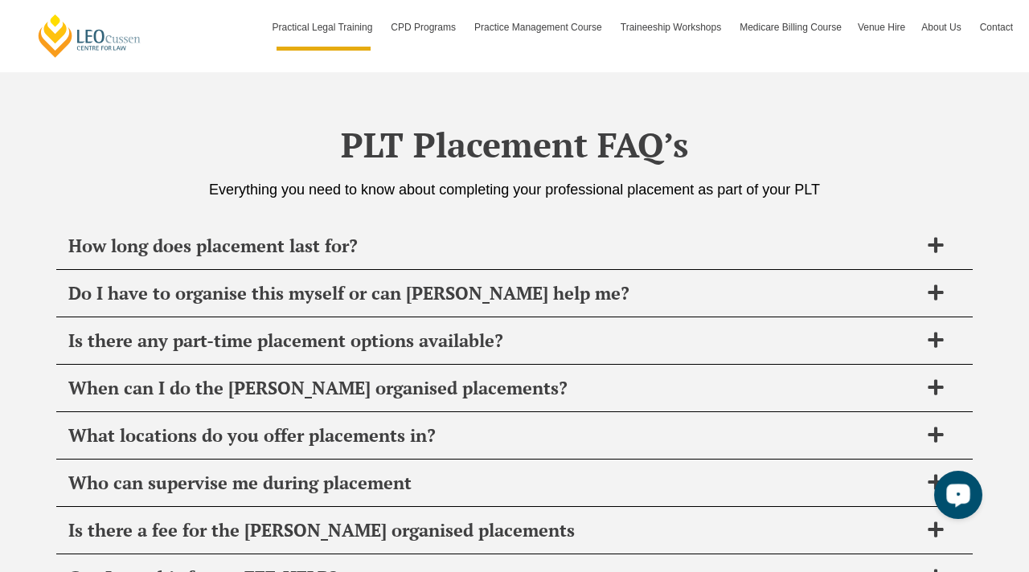
scroll to position [5602, 0]
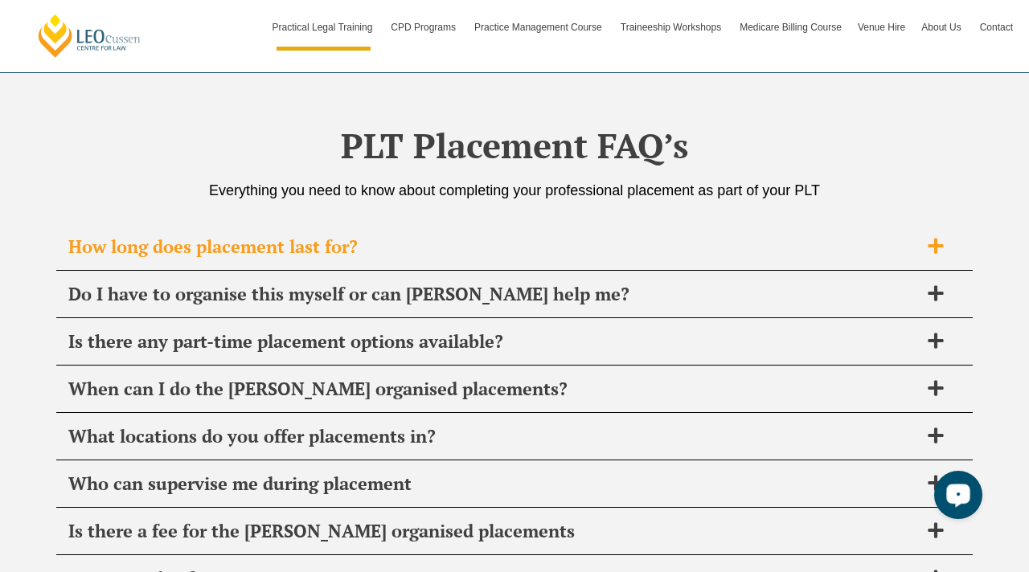
click at [98, 249] on span "How long does placement last for?" at bounding box center [493, 247] width 851 height 23
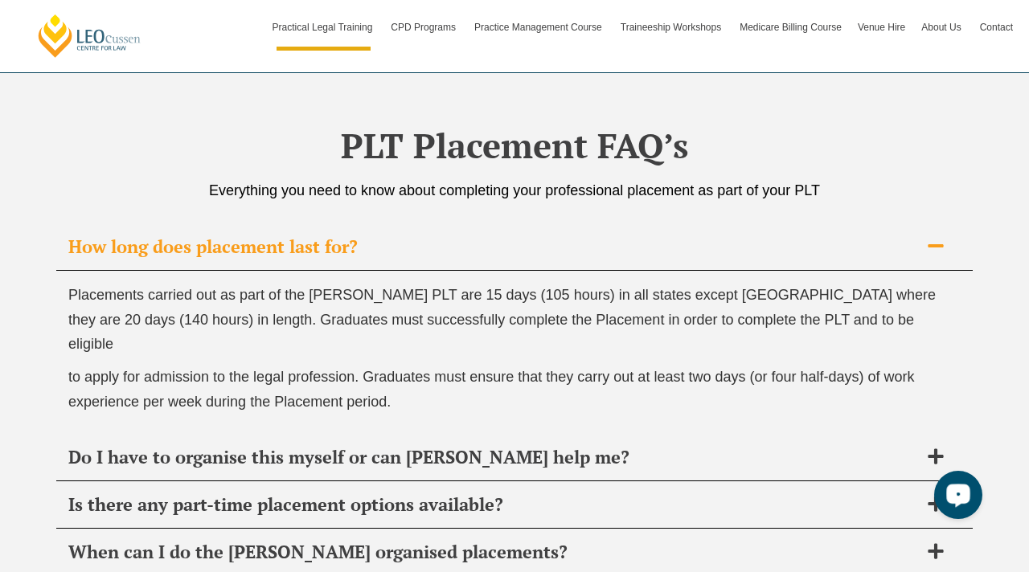
click at [98, 249] on span "How long does placement last for?" at bounding box center [493, 247] width 851 height 23
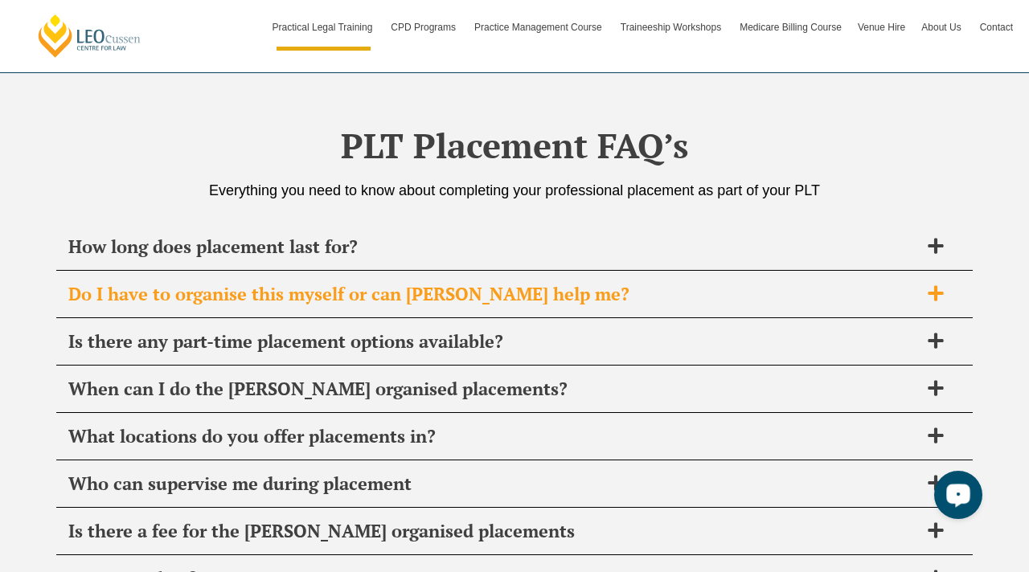
click at [102, 271] on div "Do I have to organise this myself or can Leo Cussen help me?" at bounding box center [514, 294] width 917 height 47
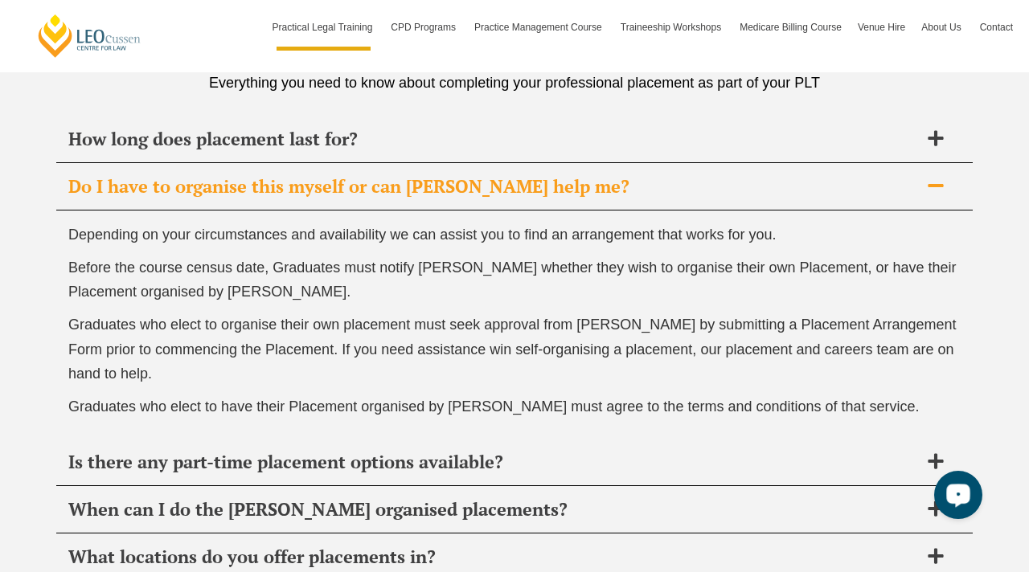
scroll to position [5708, 0]
click at [86, 204] on div "Do I have to organise this myself or can Leo Cussen help me?" at bounding box center [514, 187] width 917 height 47
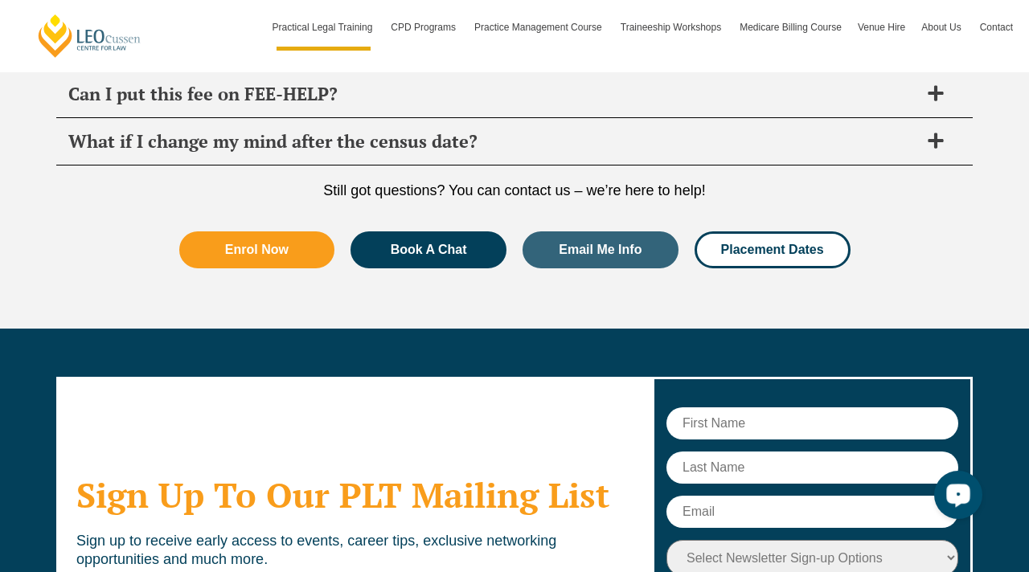
scroll to position [6087, 0]
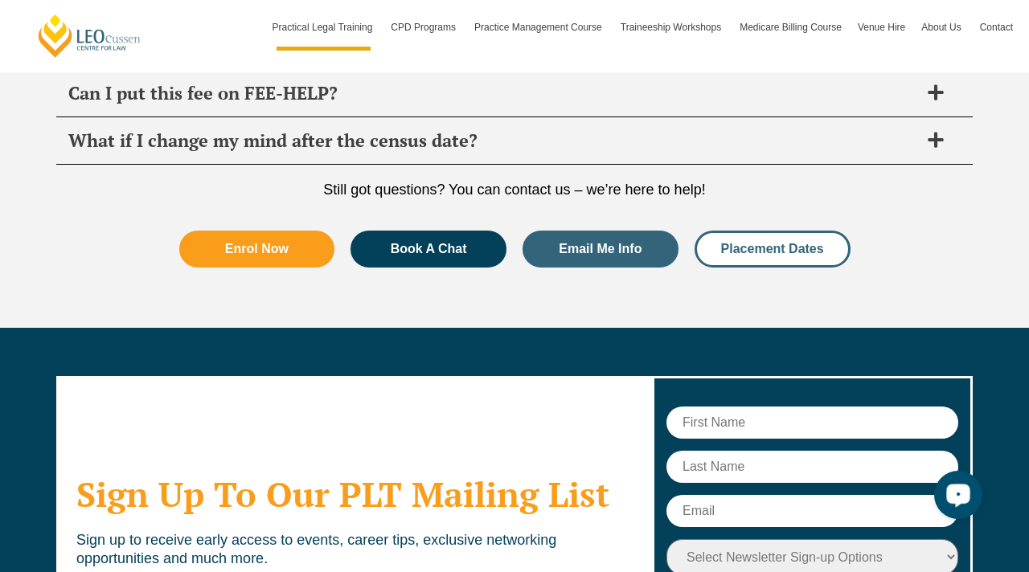
click at [768, 231] on link "Placement Dates" at bounding box center [773, 249] width 156 height 37
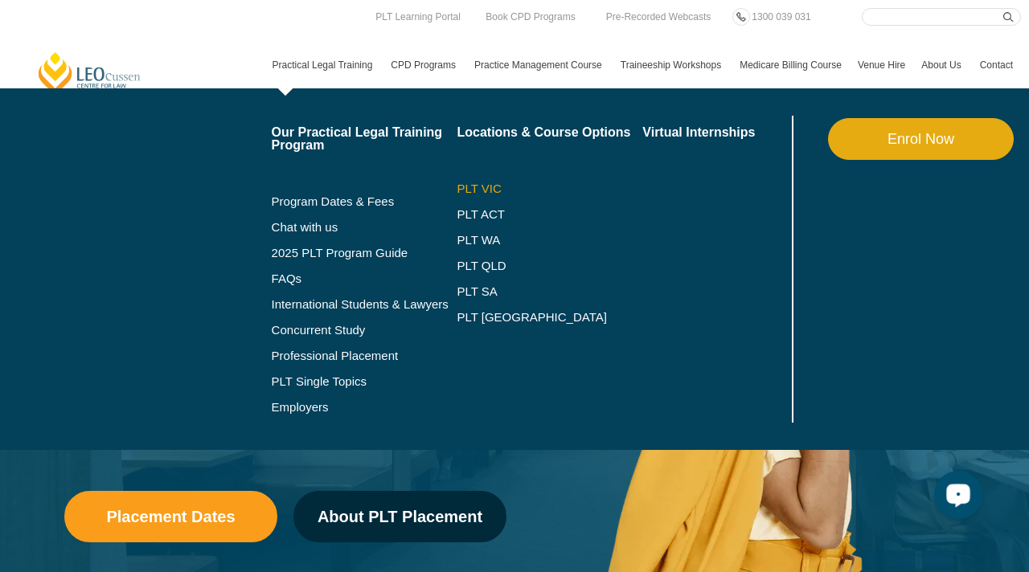
click at [462, 187] on link "PLT VIC" at bounding box center [550, 189] width 186 height 13
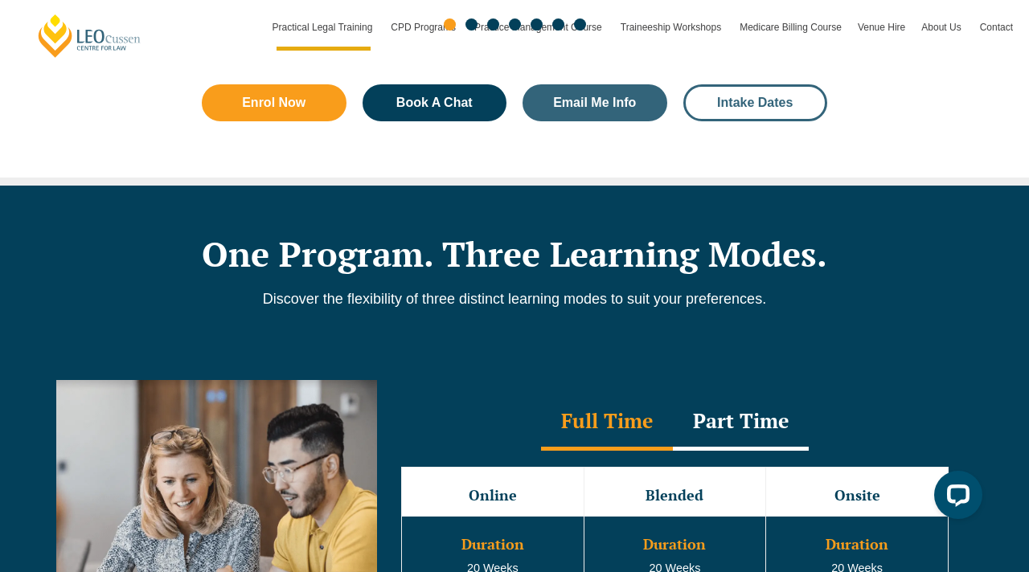
click at [767, 121] on link "Intake Dates" at bounding box center [755, 102] width 145 height 37
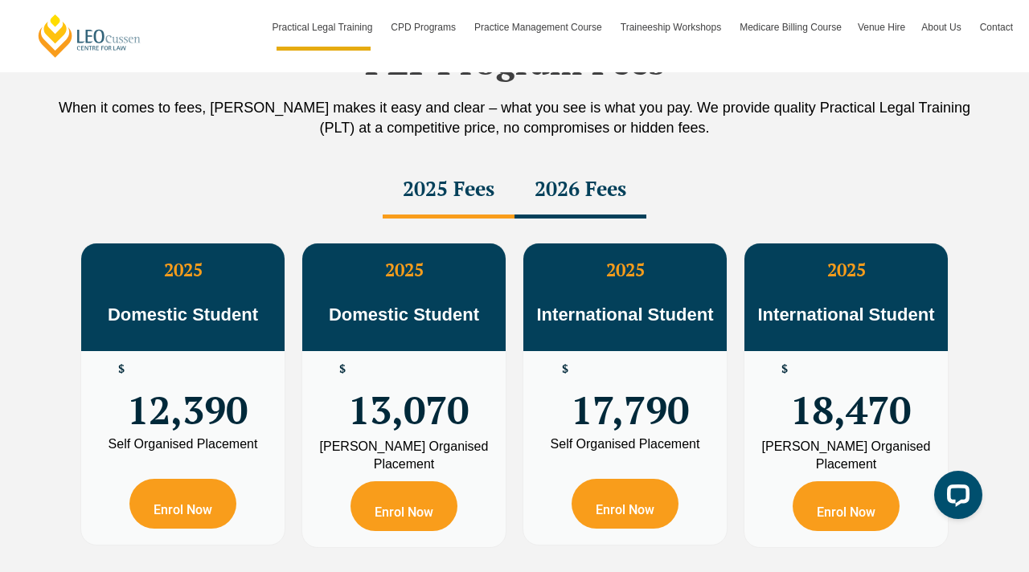
scroll to position [2838, 0]
